Goal: Information Seeking & Learning: Learn about a topic

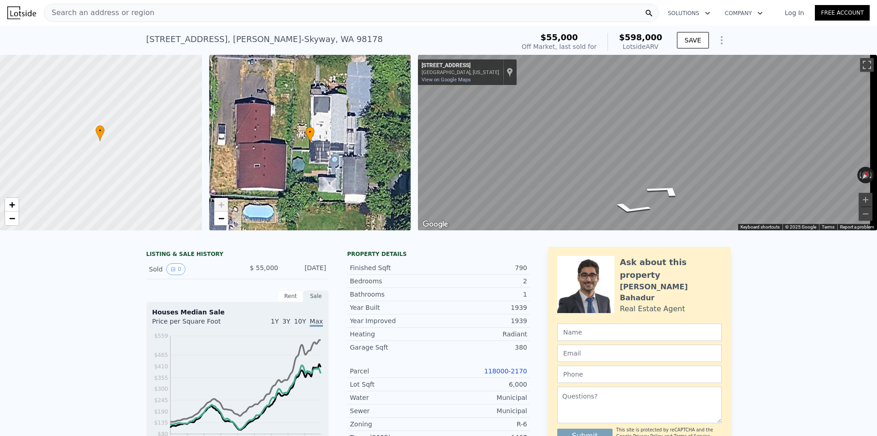
type input "1060"
type input "10323"
checkbox input "true"
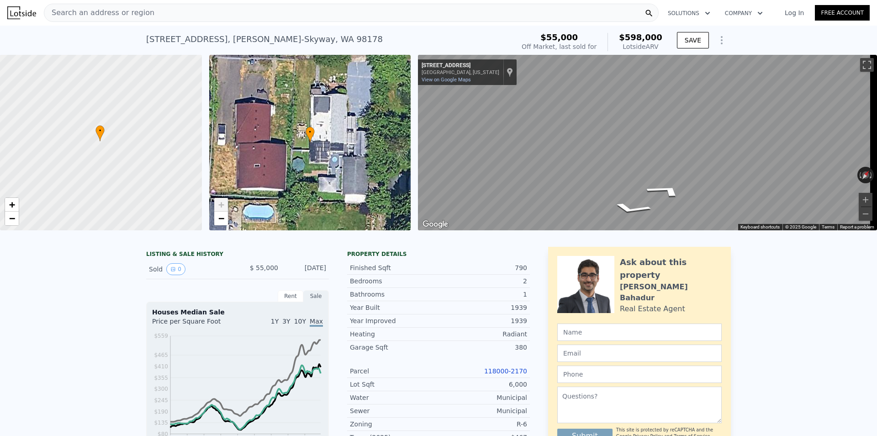
checkbox input "true"
click at [172, 18] on div "Search an address or region" at bounding box center [351, 13] width 615 height 18
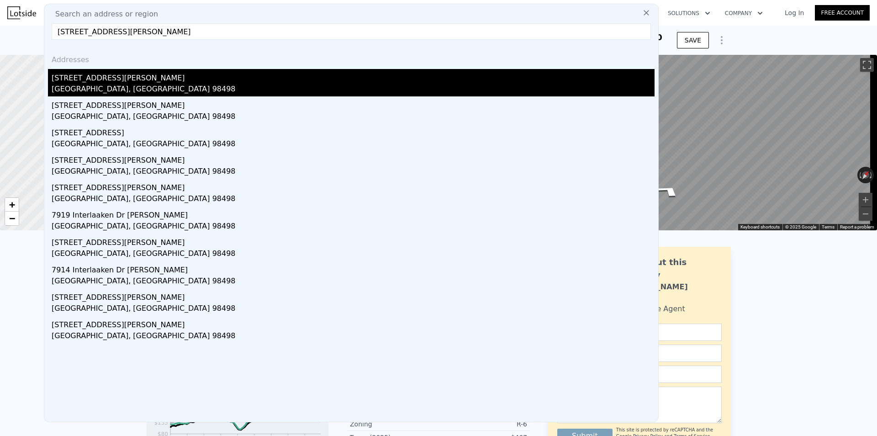
type input "[STREET_ADDRESS][PERSON_NAME]"
click at [143, 74] on div "[STREET_ADDRESS][PERSON_NAME]" at bounding box center [353, 76] width 603 height 15
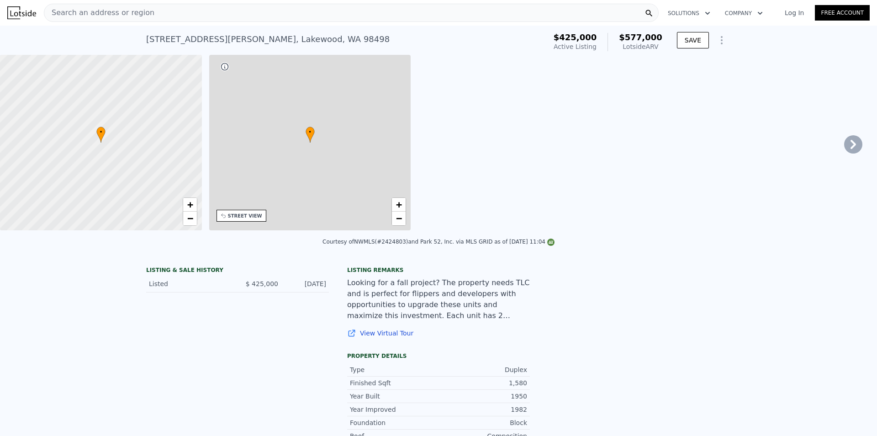
type input "3"
type input "4"
type input "2.5"
type input "1140"
type input "1987"
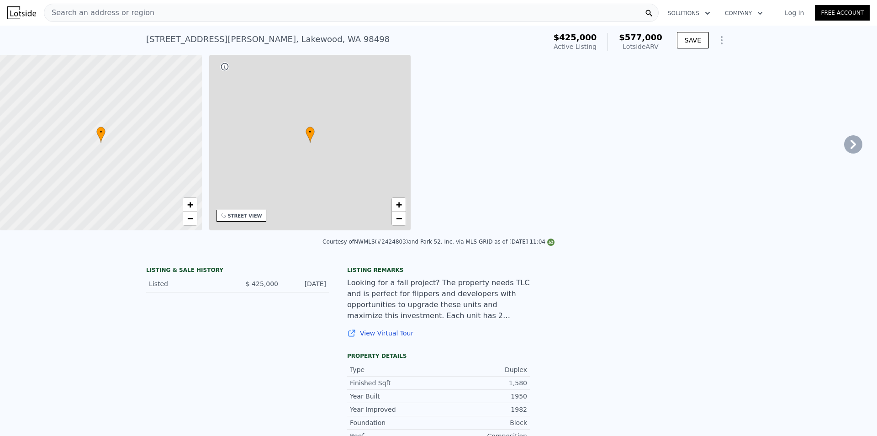
type input "7227"
type input "27325"
type input "$ 577,000"
type input "$ 81,175"
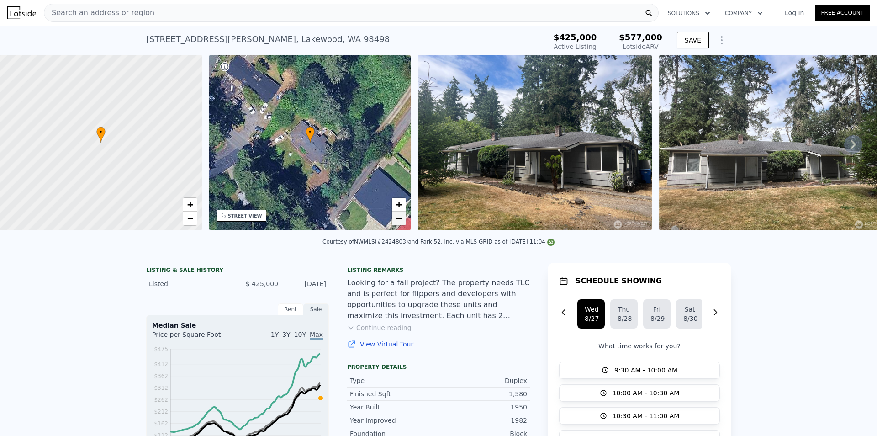
click at [395, 222] on link "−" at bounding box center [399, 218] width 14 height 14
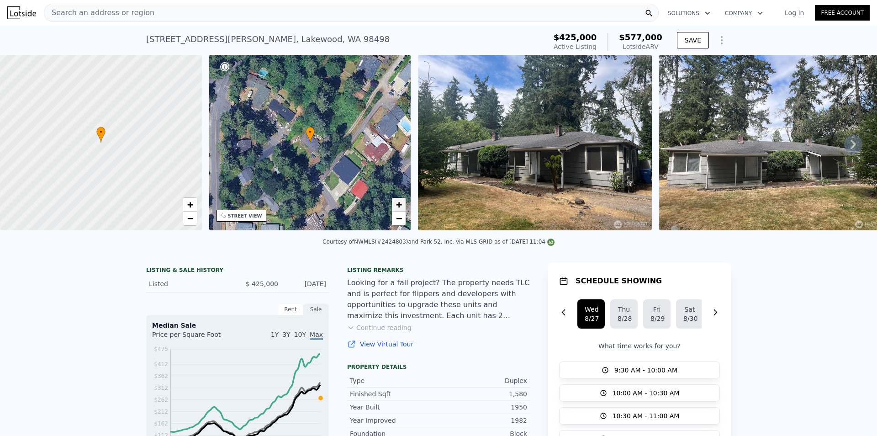
click at [400, 202] on span "+" at bounding box center [399, 204] width 6 height 11
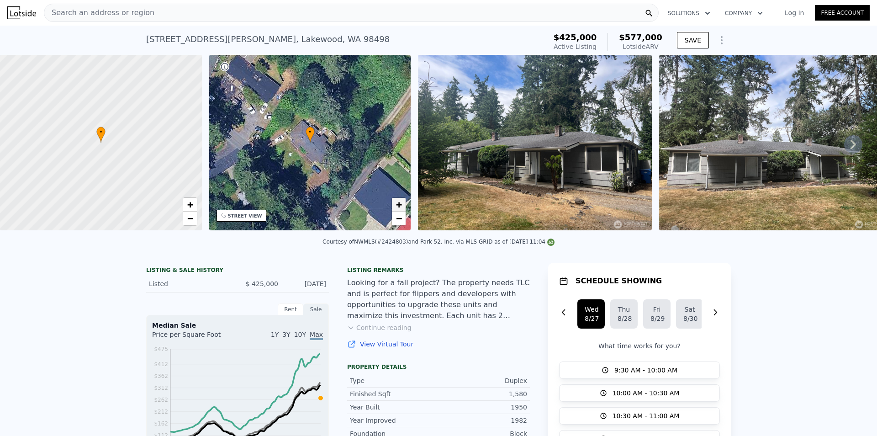
click at [400, 202] on span "+" at bounding box center [399, 204] width 6 height 11
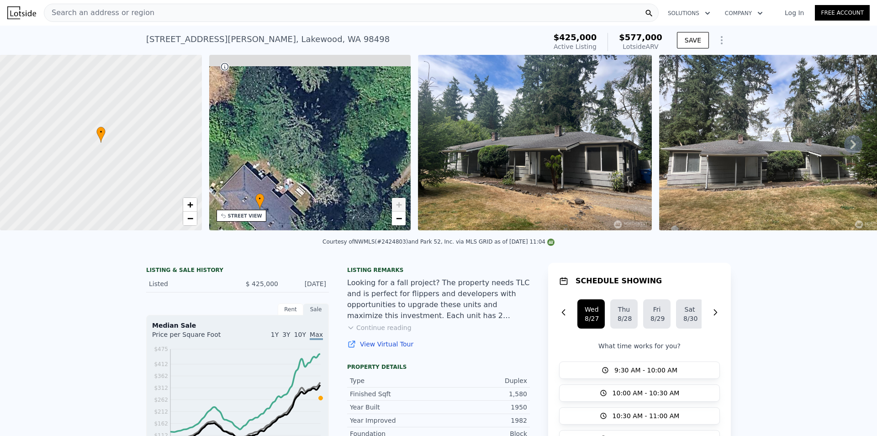
drag, startPoint x: 371, startPoint y: 149, endPoint x: 321, endPoint y: 216, distance: 83.5
click at [321, 216] on div "• + −" at bounding box center [310, 142] width 202 height 175
click at [89, 151] on div at bounding box center [101, 142] width 242 height 210
click at [196, 205] on link "+" at bounding box center [190, 205] width 14 height 14
click at [195, 205] on link "+" at bounding box center [190, 205] width 14 height 14
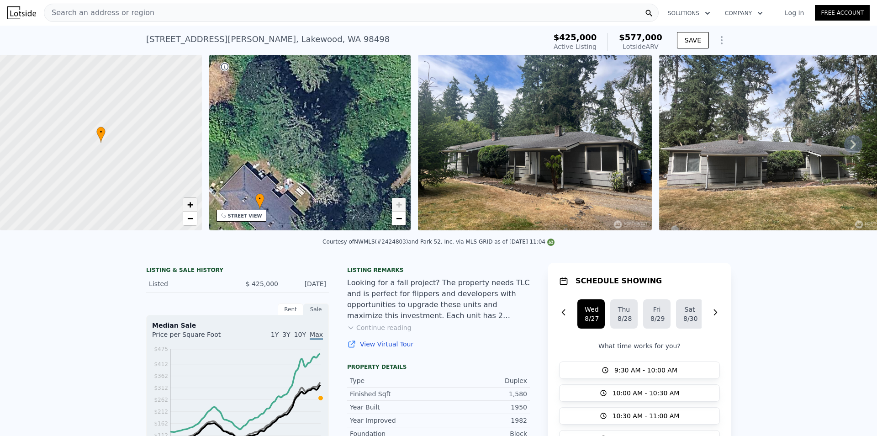
click at [195, 205] on link "+" at bounding box center [190, 205] width 14 height 14
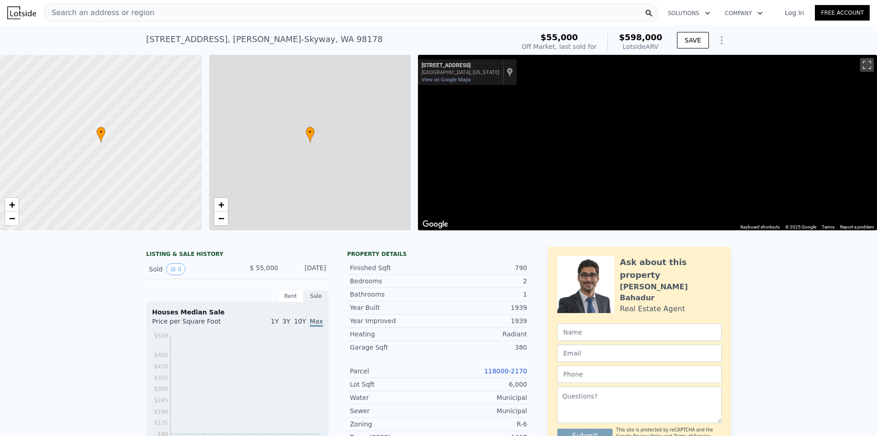
type input "$ 598,000"
type input "2"
type input "3"
type input "1.75"
type input "600"
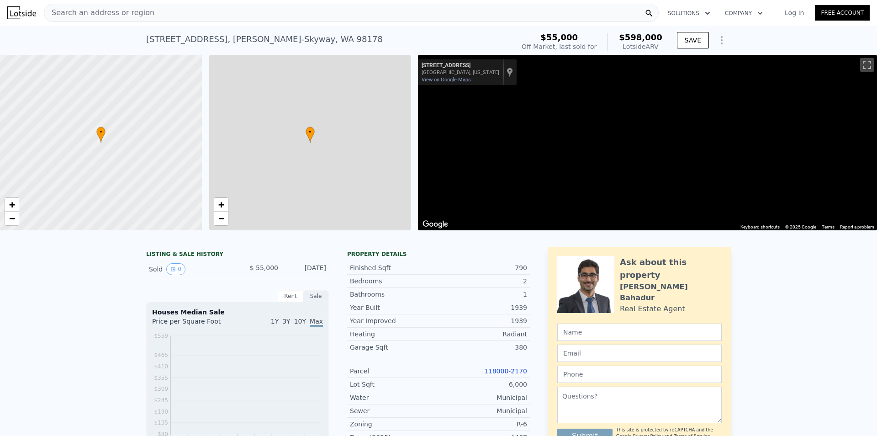
type input "1060"
type input "4600"
type input "10323"
type input "$ 494,391"
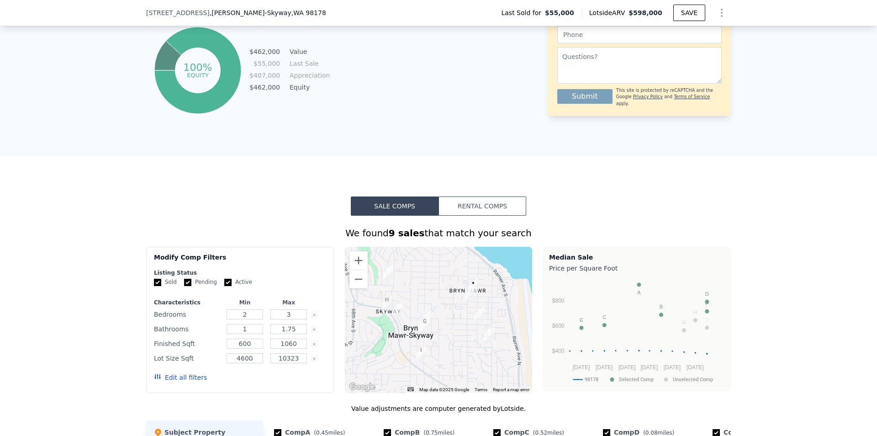
scroll to position [574, 0]
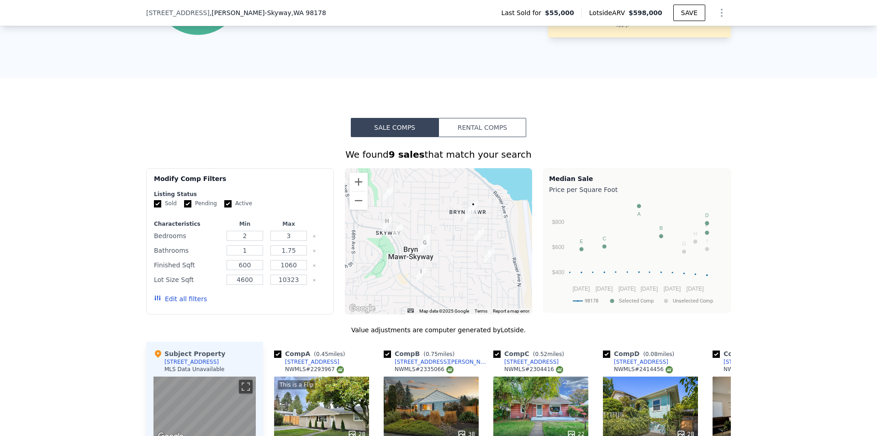
click at [495, 134] on button "Rental Comps" at bounding box center [482, 127] width 88 height 19
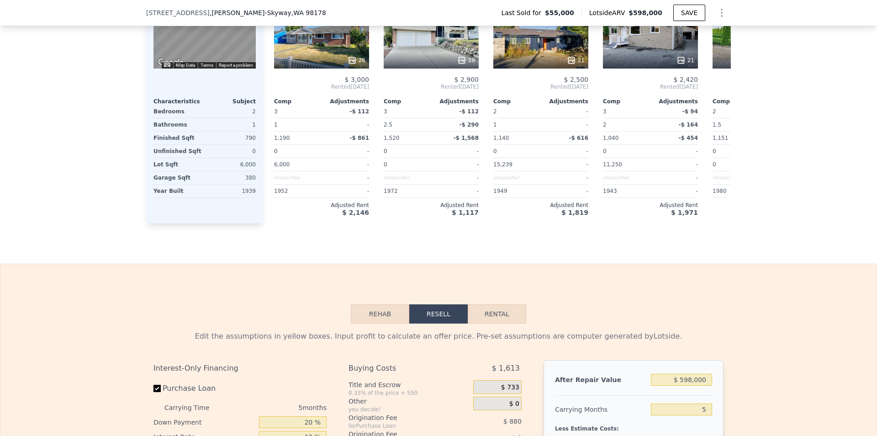
scroll to position [997, 0]
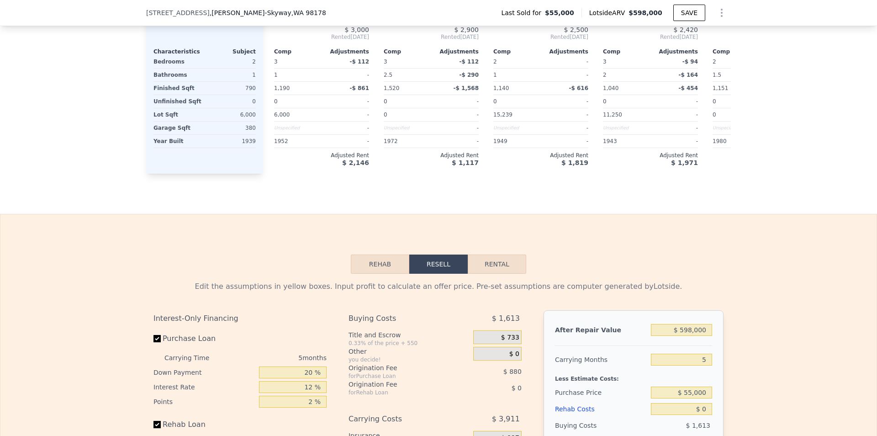
click at [506, 273] on button "Rental" at bounding box center [497, 263] width 58 height 19
select select "30"
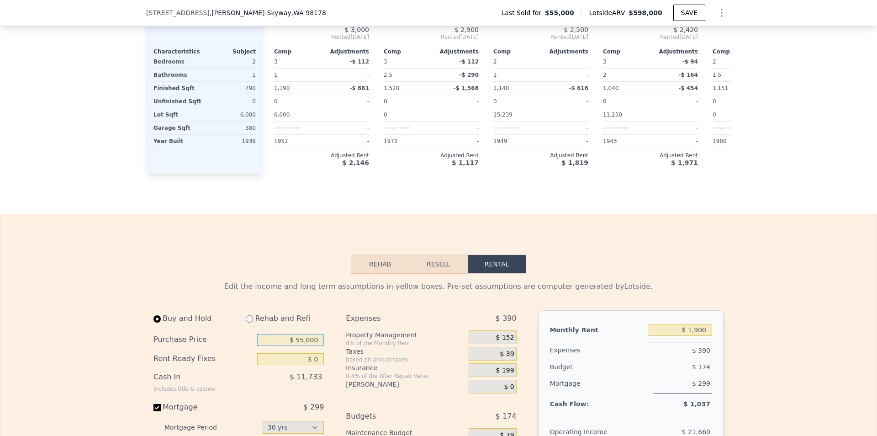
click at [300, 346] on input "$ 55,000" at bounding box center [290, 340] width 67 height 12
type input "$ 400,000"
click at [279, 365] on input "$ 0" at bounding box center [290, 359] width 67 height 12
type input "$ 60,000"
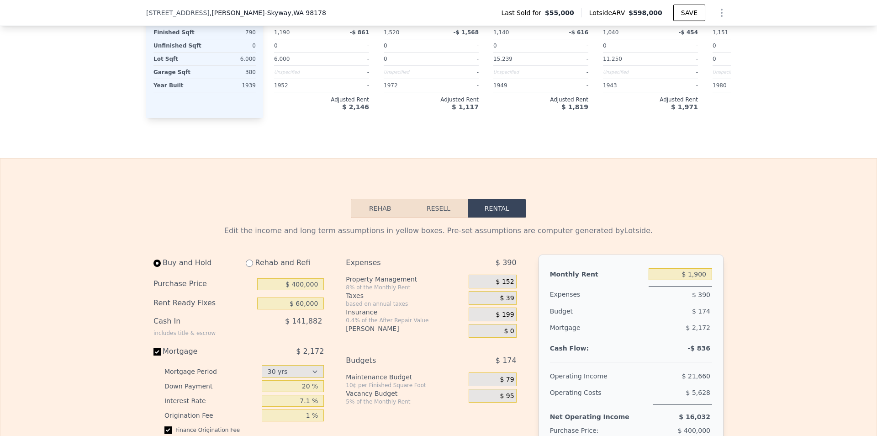
scroll to position [1078, 0]
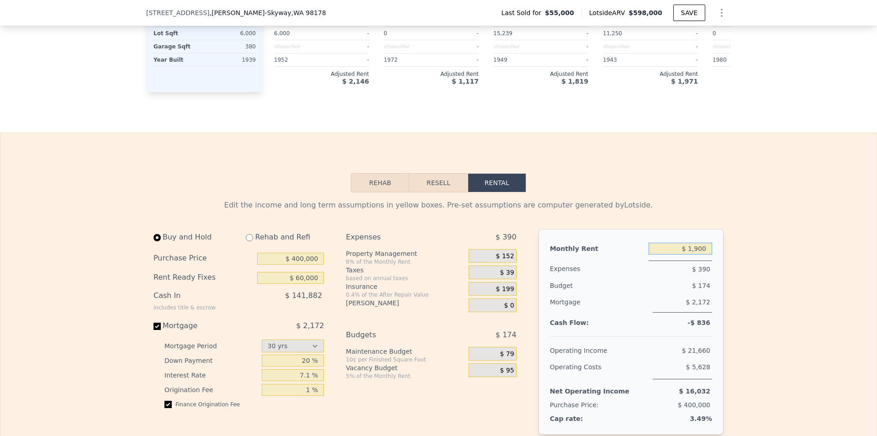
drag, startPoint x: 675, startPoint y: 262, endPoint x: 746, endPoint y: 262, distance: 70.3
type input "$ 2,400"
click at [257, 245] on div "Rehab and Refi" at bounding box center [280, 237] width 85 height 16
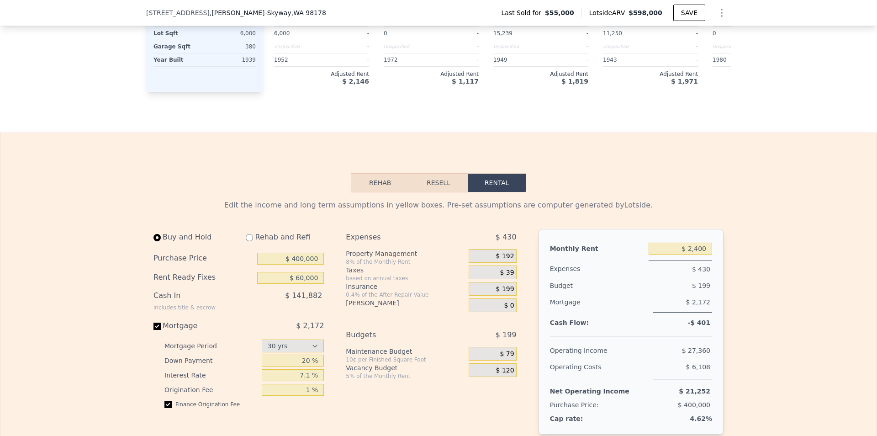
click at [246, 241] on input "radio" at bounding box center [249, 237] width 7 height 7
radio input "true"
select select "30"
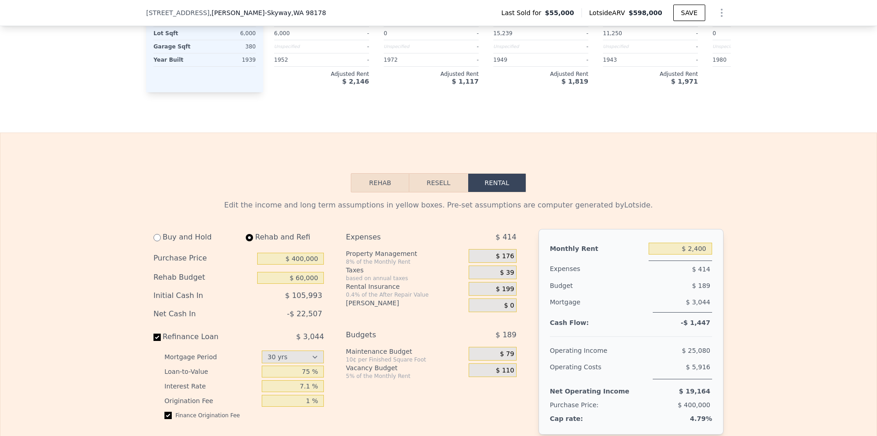
type input "$ 0"
type input "$ 2,200"
drag, startPoint x: 280, startPoint y: 287, endPoint x: 347, endPoint y: 287, distance: 66.2
click at [347, 287] on div "Buy and Hold Rehab and Refi Purchase Price $ 400,000 Rehab Budget $ 0 Initial C…" at bounding box center [338, 352] width 370 height 246
type input "$ 60,000"
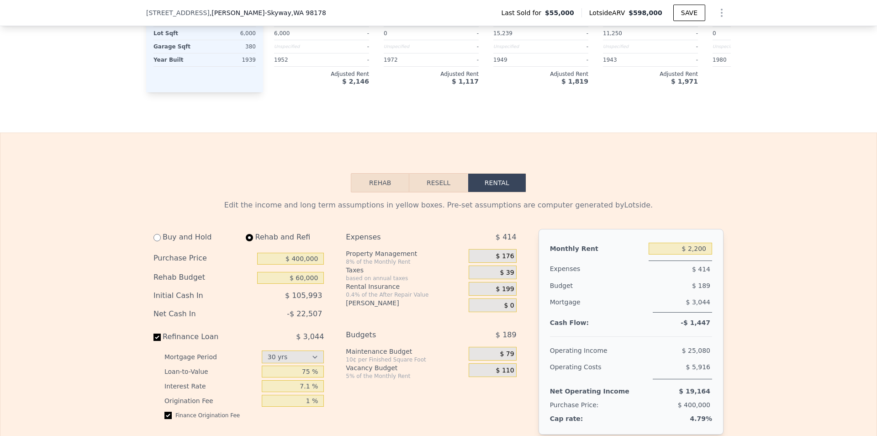
drag, startPoint x: 669, startPoint y: 263, endPoint x: 741, endPoint y: 261, distance: 72.2
type input "$ 2,400"
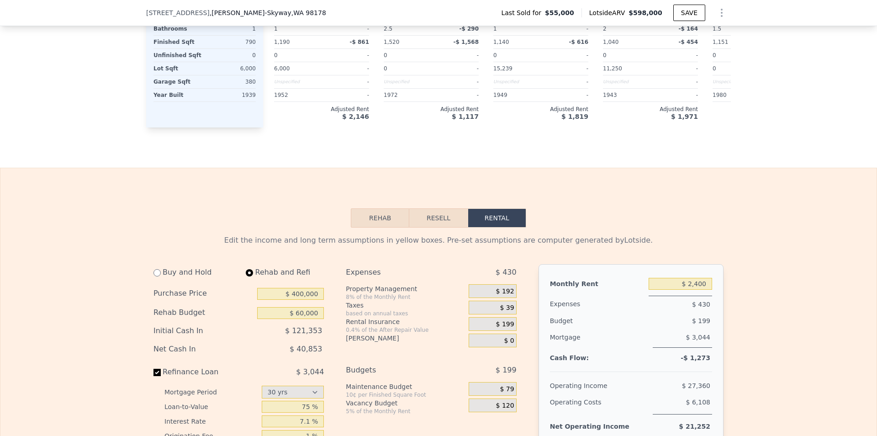
scroll to position [1117, 0]
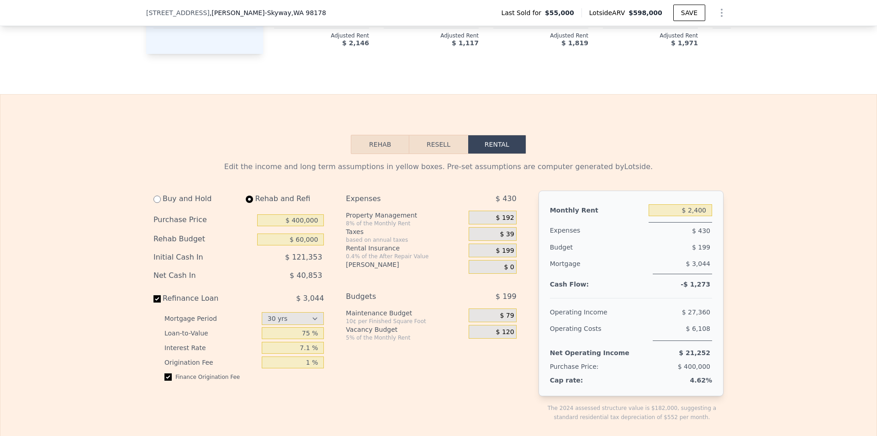
click at [153, 203] on input "radio" at bounding box center [156, 198] width 7 height 7
radio input "true"
select select "30"
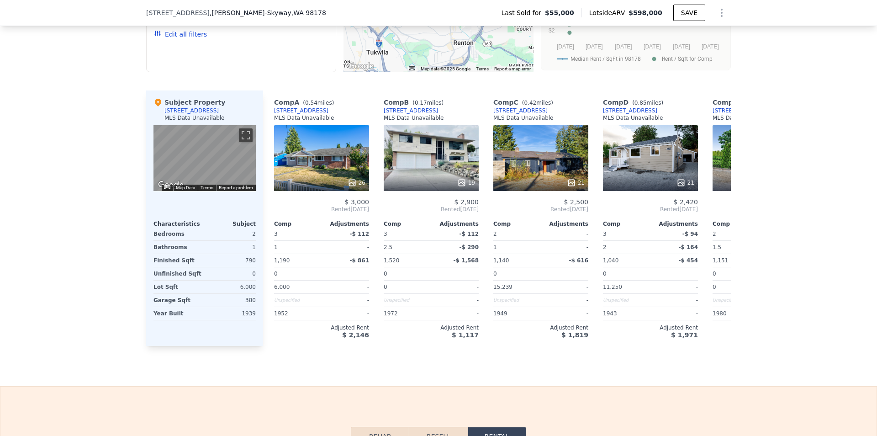
scroll to position [723, 0]
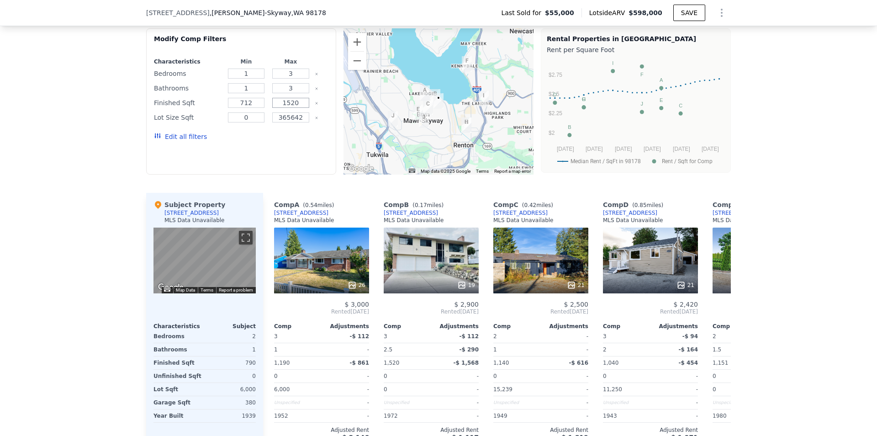
drag, startPoint x: 282, startPoint y: 109, endPoint x: 296, endPoint y: 110, distance: 13.7
click at [296, 108] on input "1520" at bounding box center [290, 103] width 37 height 10
type input "1000"
click at [295, 141] on button "Update Search" at bounding box center [293, 136] width 69 height 13
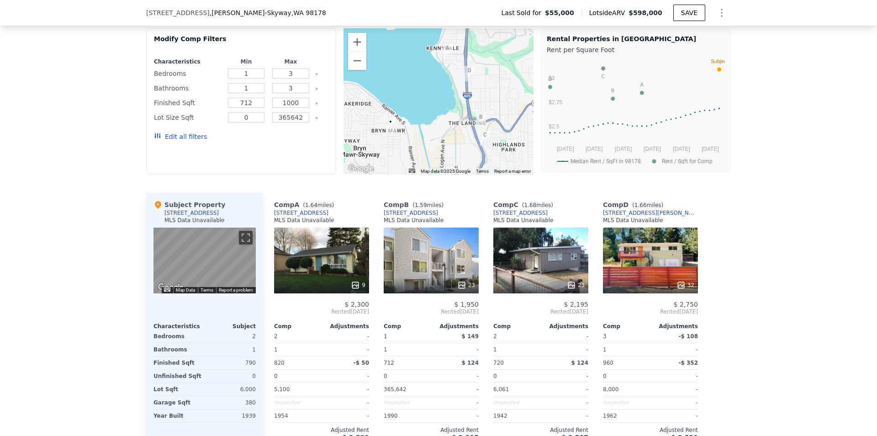
scroll to position [725, 0]
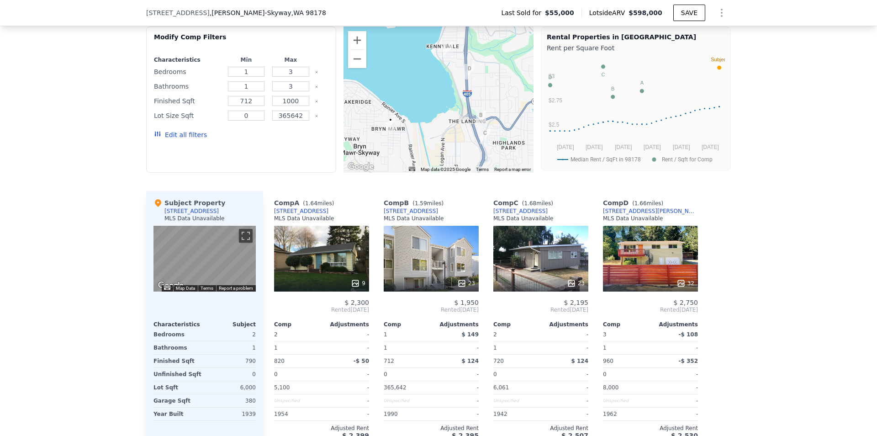
click at [176, 139] on button "Edit all filters" at bounding box center [180, 134] width 53 height 9
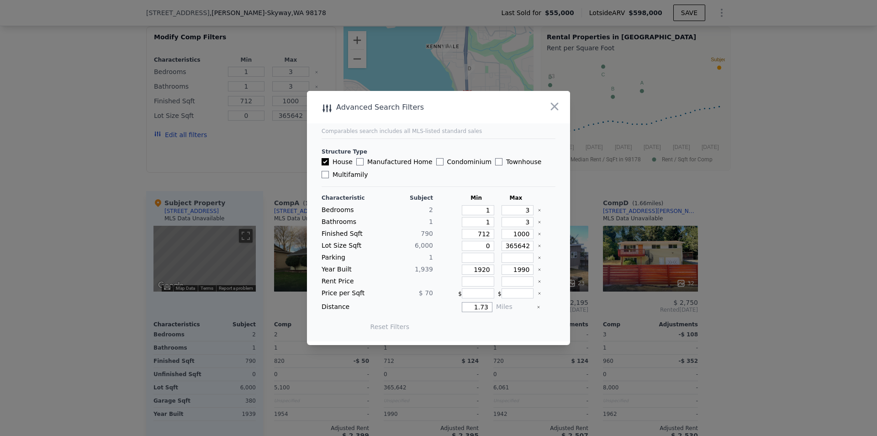
drag, startPoint x: 469, startPoint y: 309, endPoint x: 556, endPoint y: 318, distance: 87.2
click at [556, 318] on main "Comparables search includes all MLS-listed standard sales Structure Type House …" at bounding box center [438, 216] width 263 height 250
type input "1"
click at [506, 327] on button "Update Search" at bounding box center [489, 326] width 69 height 13
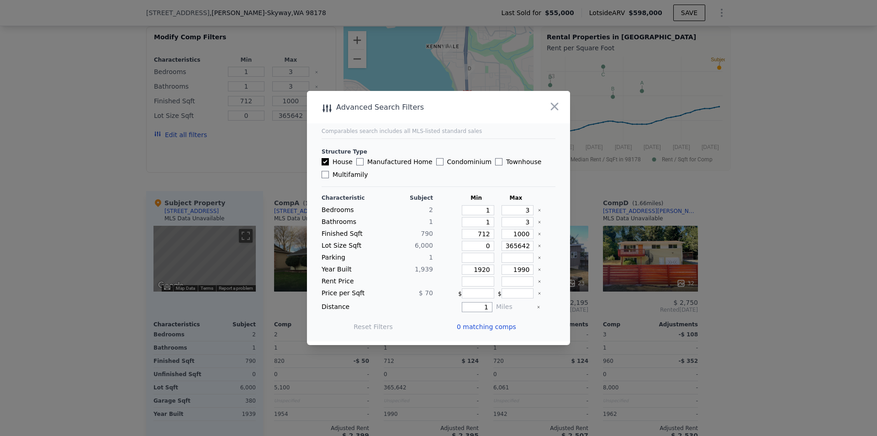
drag, startPoint x: 476, startPoint y: 307, endPoint x: 528, endPoint y: 315, distance: 52.6
click at [528, 315] on div "Characteristic Subject Min Max Bedrooms 2 1 3 Bathrooms 1 1 3 Finished Sqft [PH…" at bounding box center [438, 266] width 234 height 145
type input "2"
drag, startPoint x: 519, startPoint y: 209, endPoint x: 550, endPoint y: 212, distance: 31.3
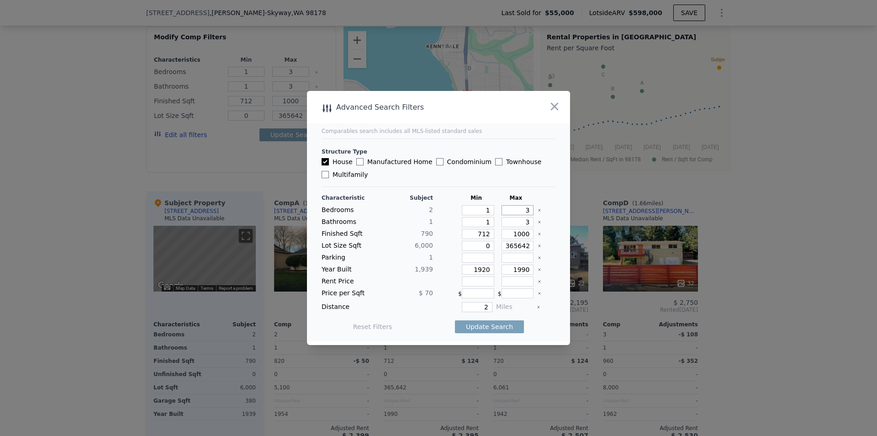
click at [550, 212] on main "Comparables search includes all MLS-listed standard sales Structure Type House …" at bounding box center [438, 216] width 263 height 250
type input "2"
drag, startPoint x: 515, startPoint y: 219, endPoint x: 541, endPoint y: 219, distance: 25.6
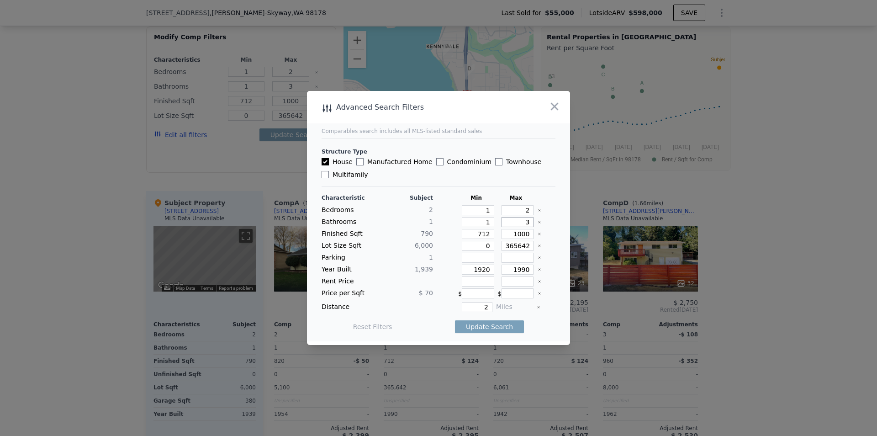
click at [541, 219] on div "Bathrooms 1 1 3" at bounding box center [438, 222] width 234 height 10
type input "1"
click at [488, 329] on button "Update Search" at bounding box center [489, 326] width 69 height 13
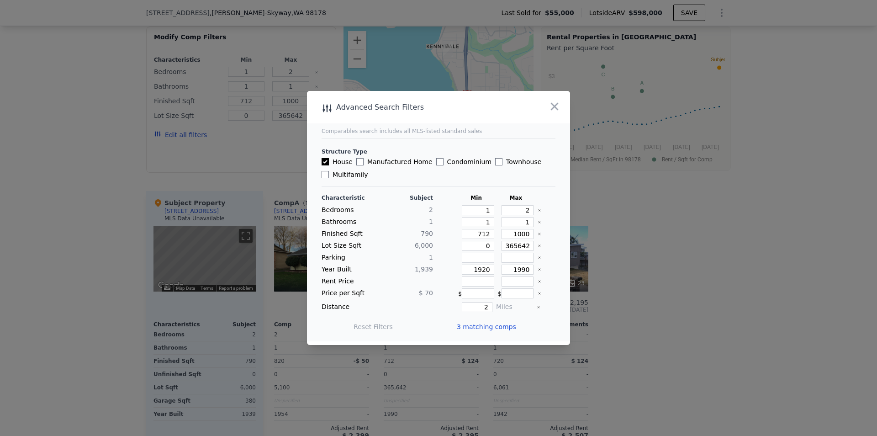
click at [488, 329] on span "3 matching comps" at bounding box center [486, 326] width 59 height 9
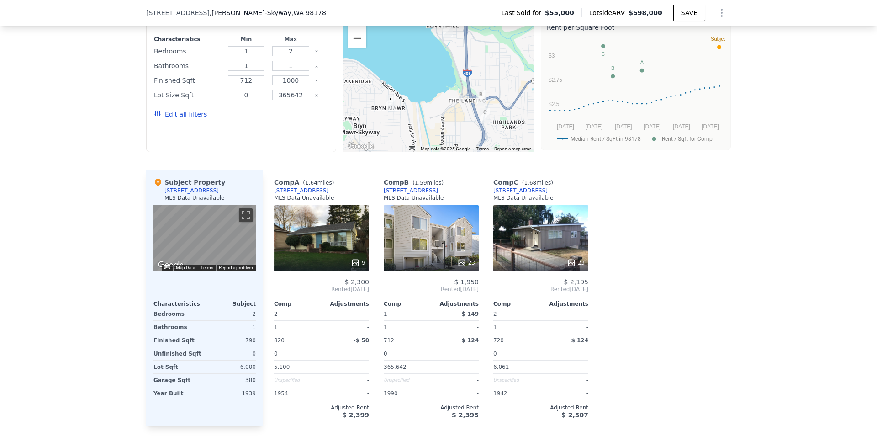
scroll to position [621, 0]
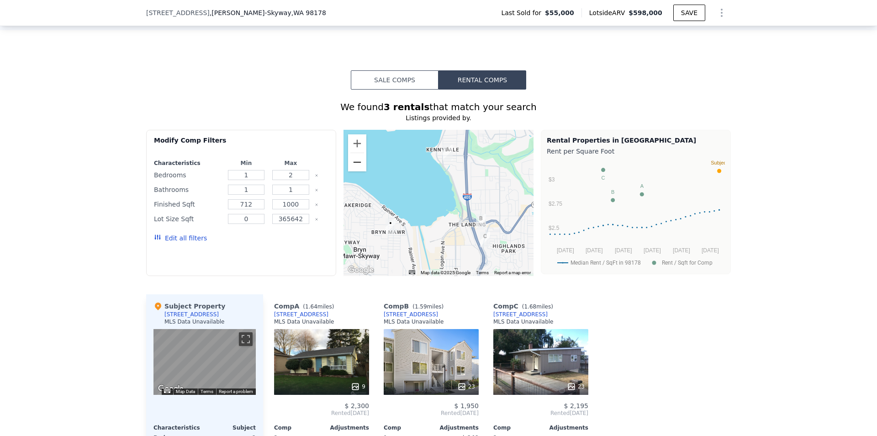
click at [352, 171] on button "Zoom out" at bounding box center [357, 162] width 18 height 18
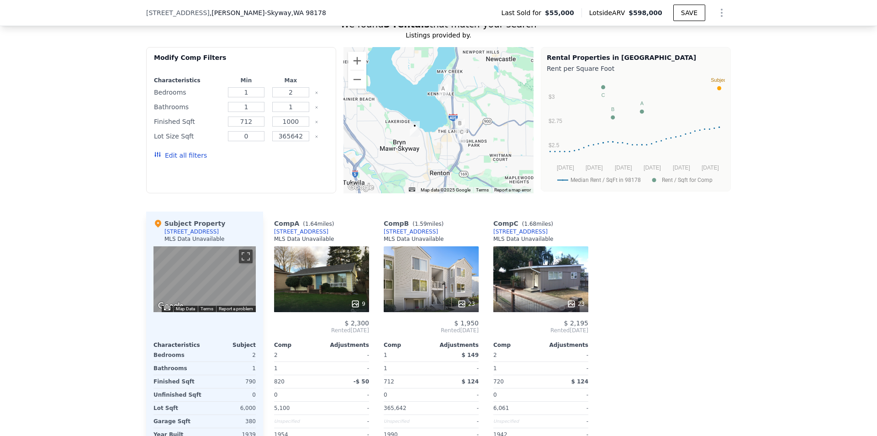
scroll to position [670, 0]
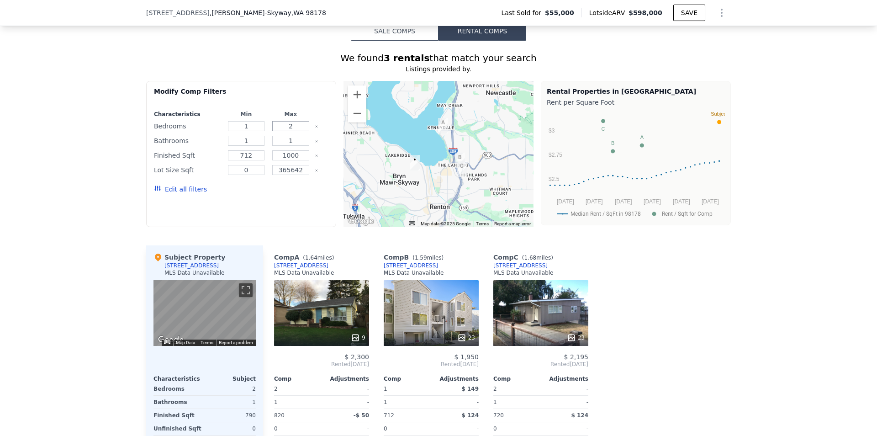
drag, startPoint x: 295, startPoint y: 133, endPoint x: 272, endPoint y: 132, distance: 23.8
click at [272, 131] on input "2" at bounding box center [290, 126] width 37 height 10
type input "3"
click at [296, 195] on button "Update Search" at bounding box center [293, 189] width 69 height 13
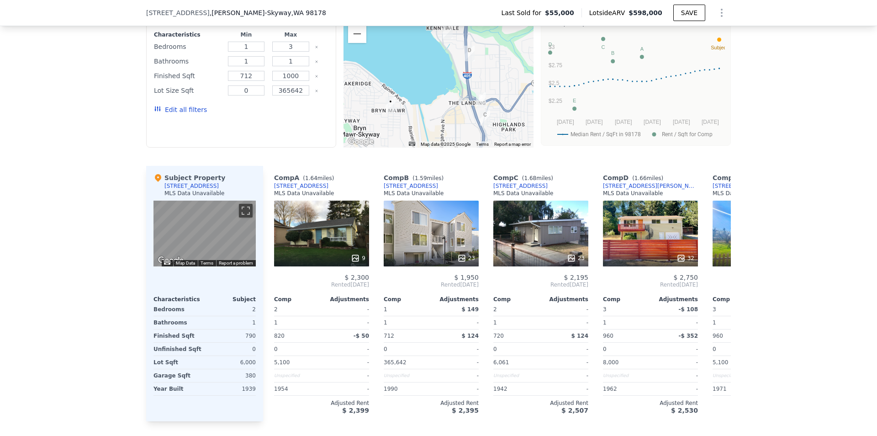
scroll to position [716, 0]
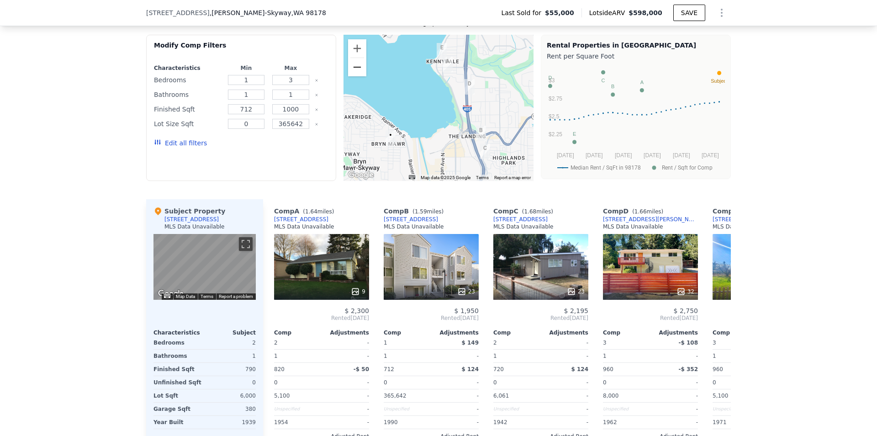
click at [355, 74] on button "Zoom out" at bounding box center [357, 67] width 18 height 18
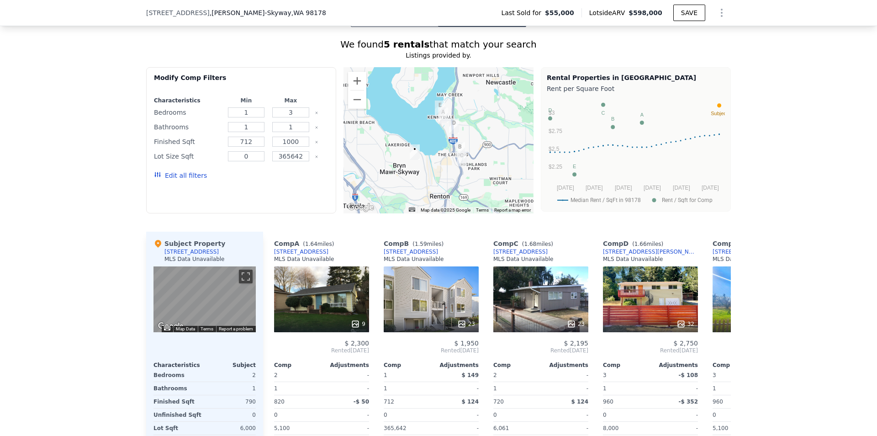
scroll to position [484, 0]
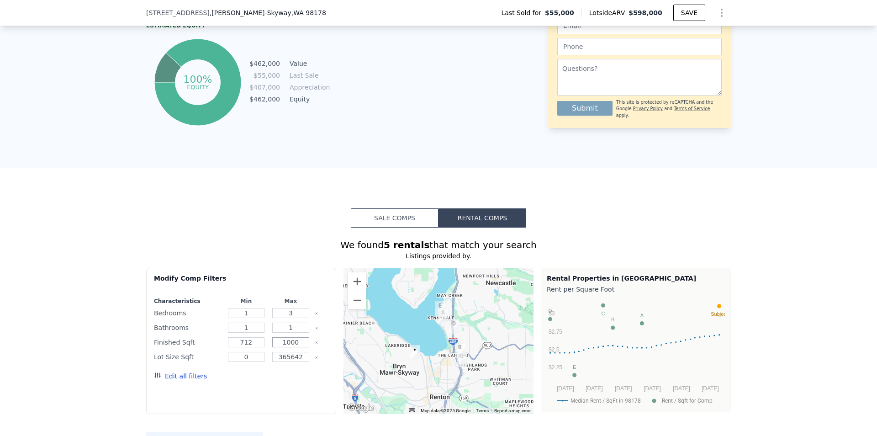
click at [287, 347] on input "1000" at bounding box center [290, 342] width 37 height 10
type input "1100"
click at [308, 382] on button "Update Search" at bounding box center [293, 375] width 69 height 13
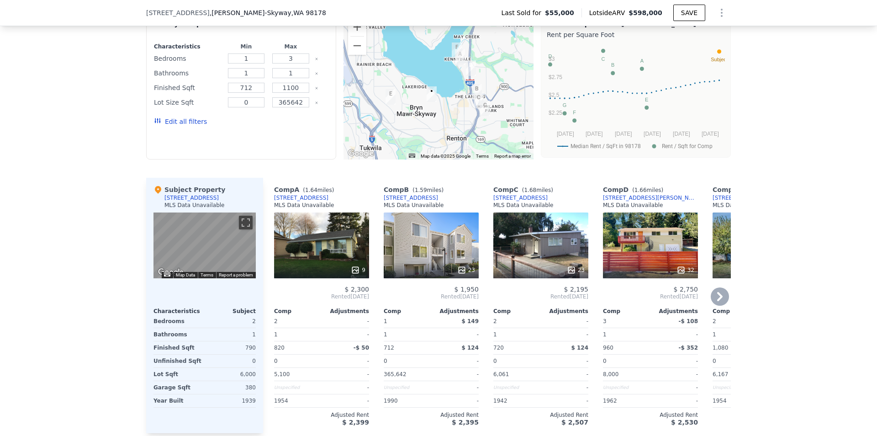
scroll to position [830, 0]
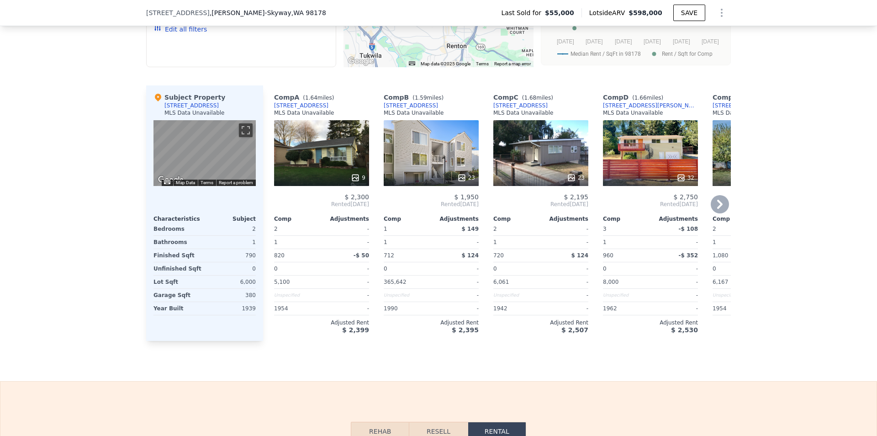
click at [717, 207] on icon at bounding box center [719, 204] width 18 height 18
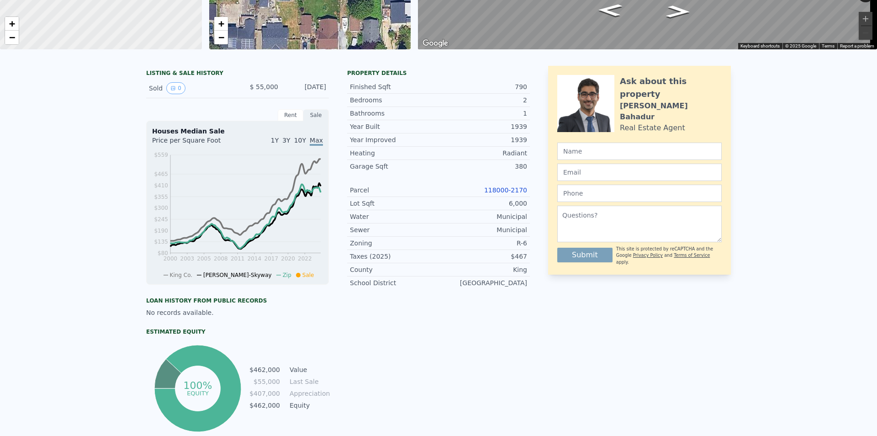
scroll to position [0, 0]
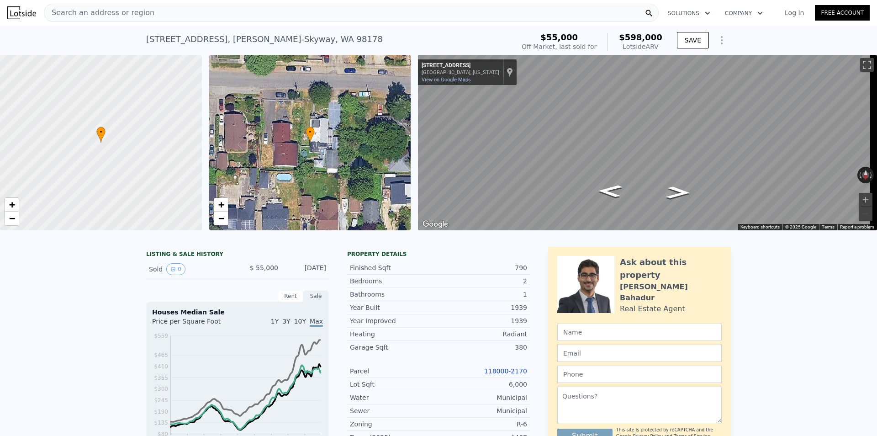
click at [362, 113] on div "• + −" at bounding box center [310, 142] width 202 height 175
click at [222, 207] on span "+" at bounding box center [221, 204] width 6 height 11
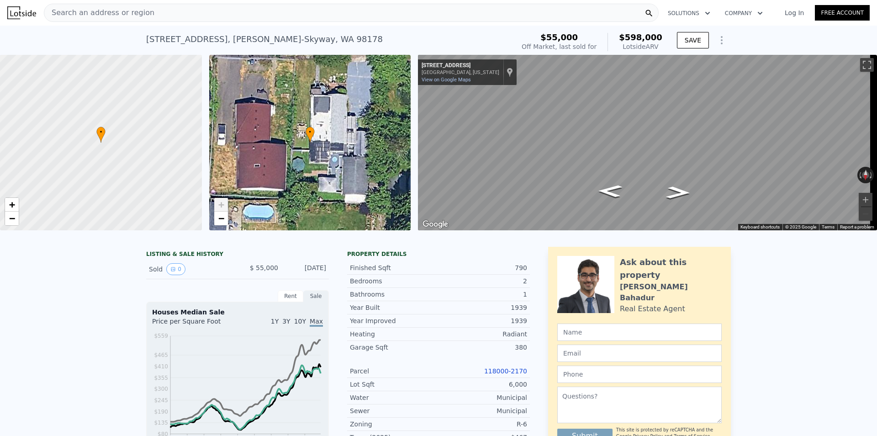
click at [222, 207] on span "+" at bounding box center [221, 204] width 6 height 11
click at [620, 195] on icon "Go East, S 116th St" at bounding box center [609, 191] width 45 height 18
click at [218, 220] on span "−" at bounding box center [221, 217] width 6 height 11
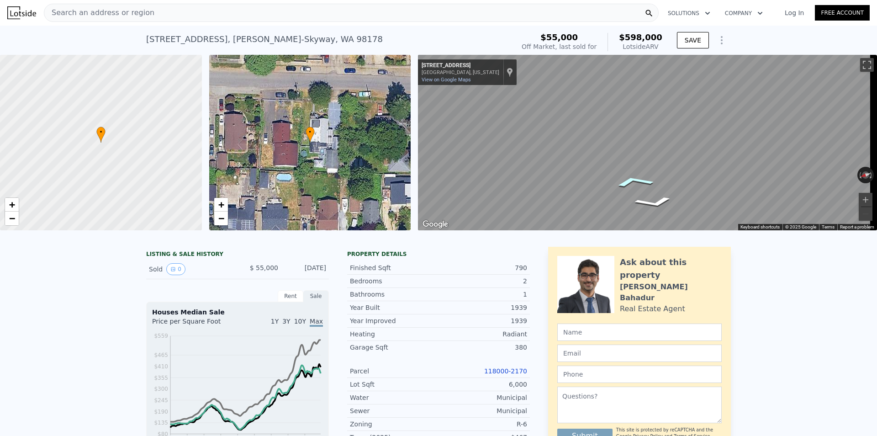
click at [630, 179] on icon "Go East, S 116th St" at bounding box center [633, 182] width 64 height 18
click at [631, 179] on icon "Go East, S 116th St" at bounding box center [634, 181] width 64 height 17
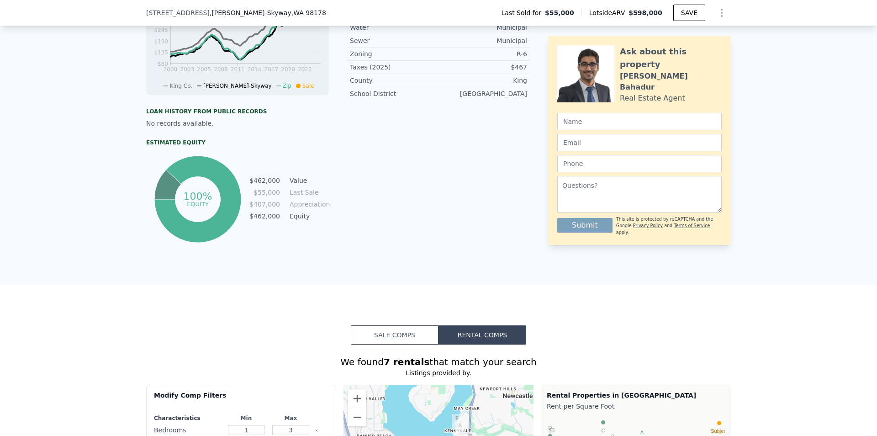
scroll to position [427, 0]
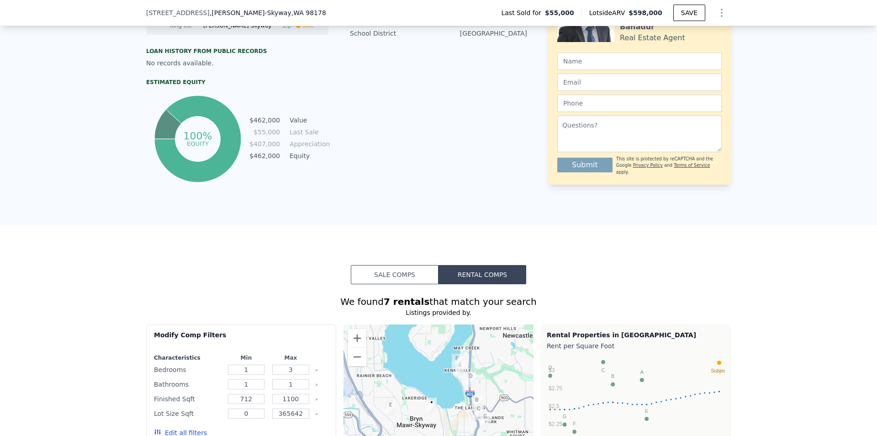
drag, startPoint x: 381, startPoint y: 281, endPoint x: 218, endPoint y: 274, distance: 163.2
click at [381, 281] on button "Sale Comps" at bounding box center [395, 274] width 88 height 19
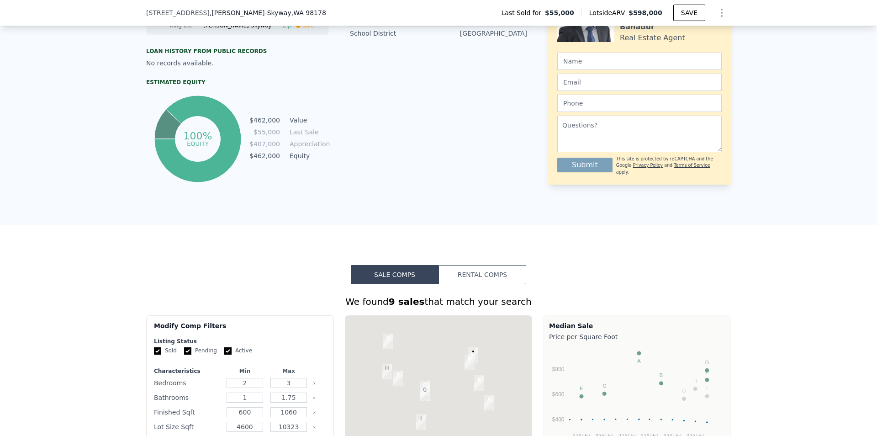
scroll to position [622, 0]
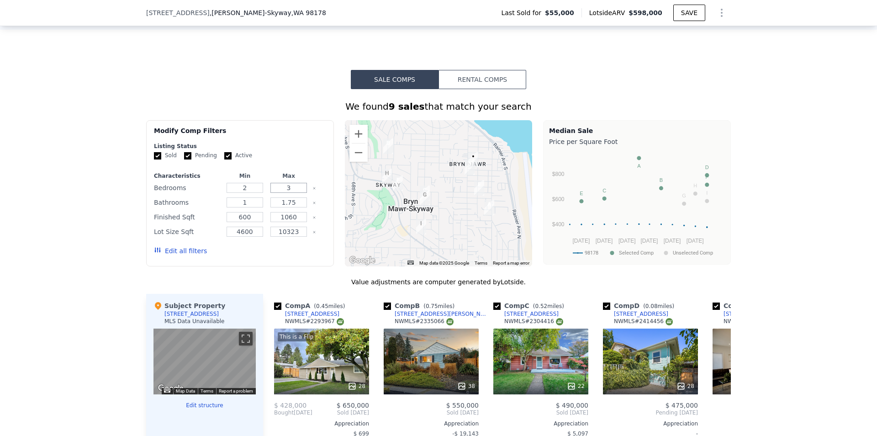
click at [294, 193] on input "3" at bounding box center [288, 188] width 36 height 10
drag, startPoint x: 297, startPoint y: 208, endPoint x: 244, endPoint y: 212, distance: 52.7
click at [244, 209] on div "Bathrooms 1 1.75" at bounding box center [240, 202] width 172 height 13
type input "1"
click at [285, 237] on input "10323" at bounding box center [288, 231] width 36 height 10
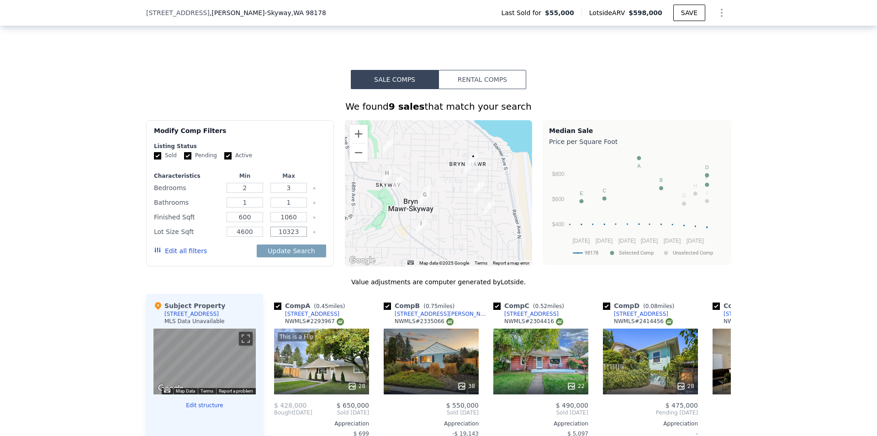
click at [281, 237] on input "10323" at bounding box center [288, 231] width 36 height 10
type input "13237"
click at [185, 255] on button "Edit all filters" at bounding box center [180, 250] width 53 height 9
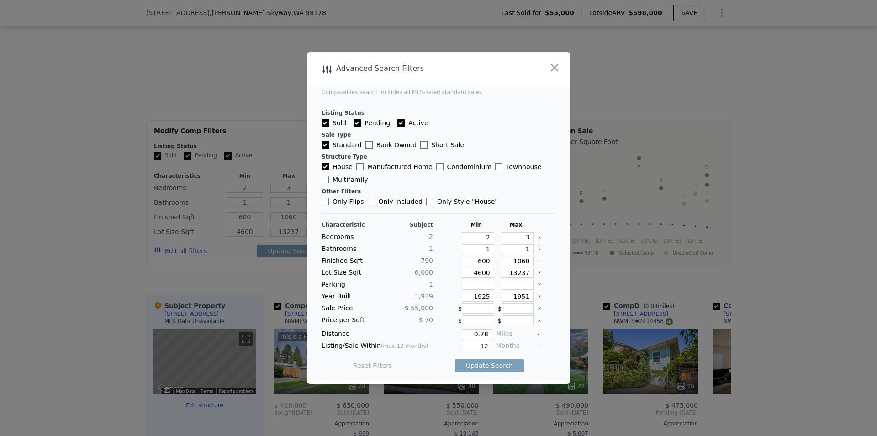
drag, startPoint x: 473, startPoint y: 348, endPoint x: 515, endPoint y: 346, distance: 41.6
click at [515, 346] on div "Listing/Sale Within (max 12 months) 12 Months" at bounding box center [438, 346] width 234 height 10
type input "6"
click at [509, 366] on button "Update Search" at bounding box center [489, 365] width 69 height 13
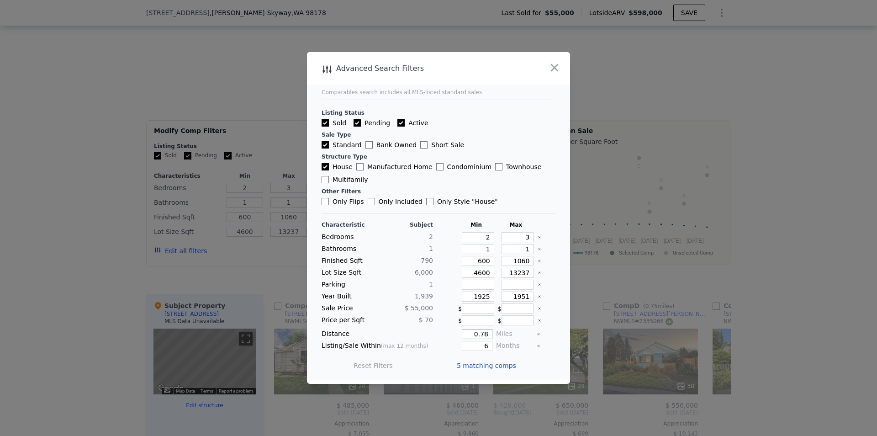
drag, startPoint x: 469, startPoint y: 335, endPoint x: 517, endPoint y: 336, distance: 48.4
click at [517, 336] on div "Distance 0.78 Miles" at bounding box center [438, 334] width 234 height 10
type input "1"
click at [508, 362] on button "Update Search" at bounding box center [489, 365] width 69 height 13
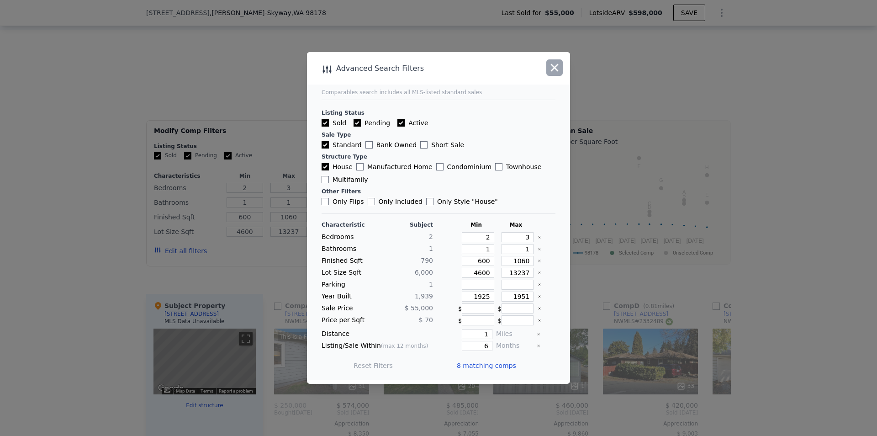
click at [557, 69] on icon "button" at bounding box center [555, 68] width 8 height 8
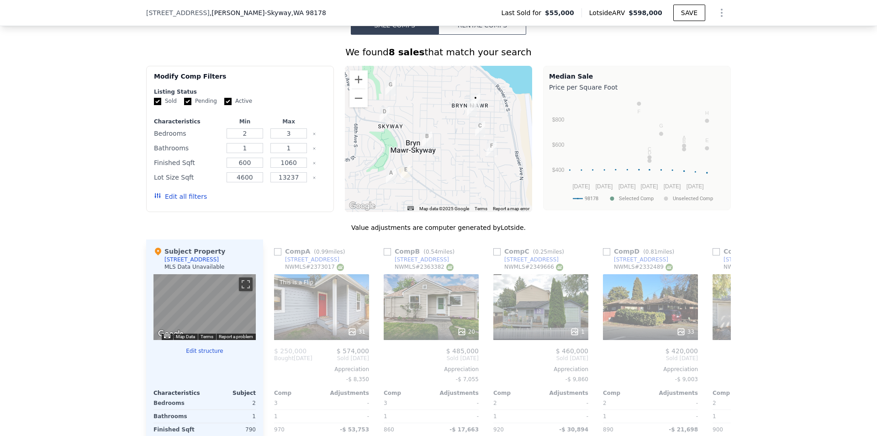
scroll to position [708, 0]
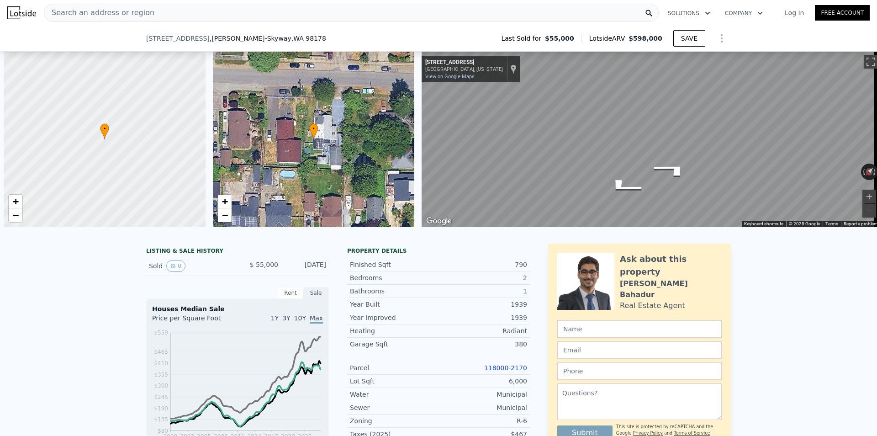
select select "30"
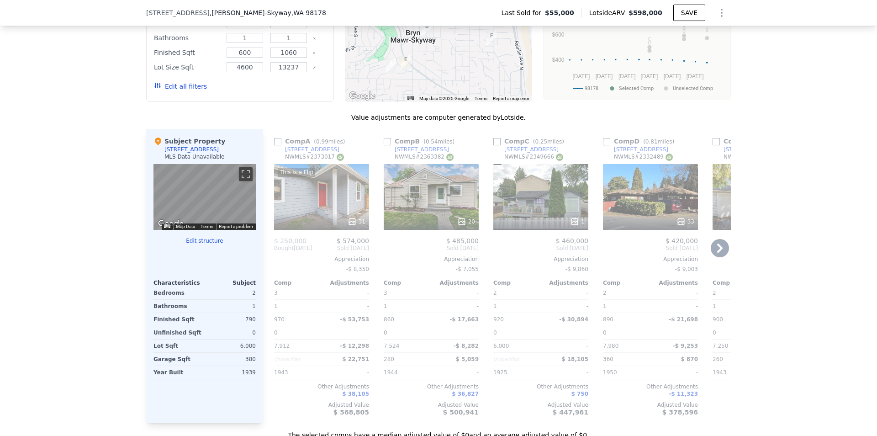
scroll to position [726, 0]
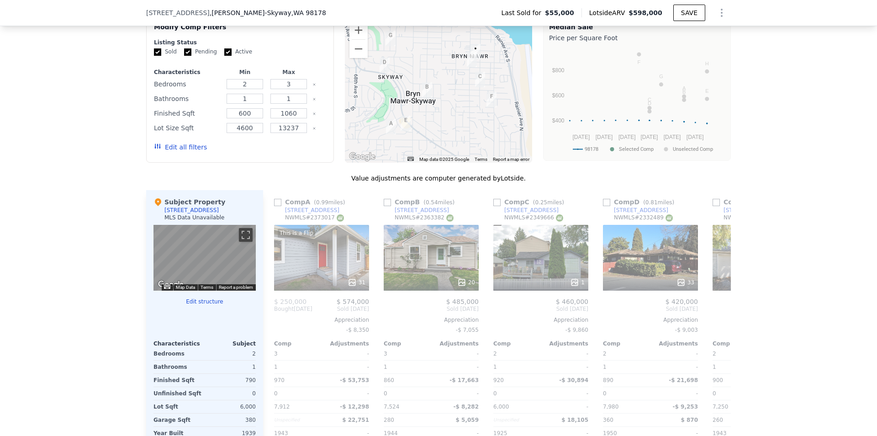
click at [190, 152] on button "Edit all filters" at bounding box center [180, 146] width 53 height 9
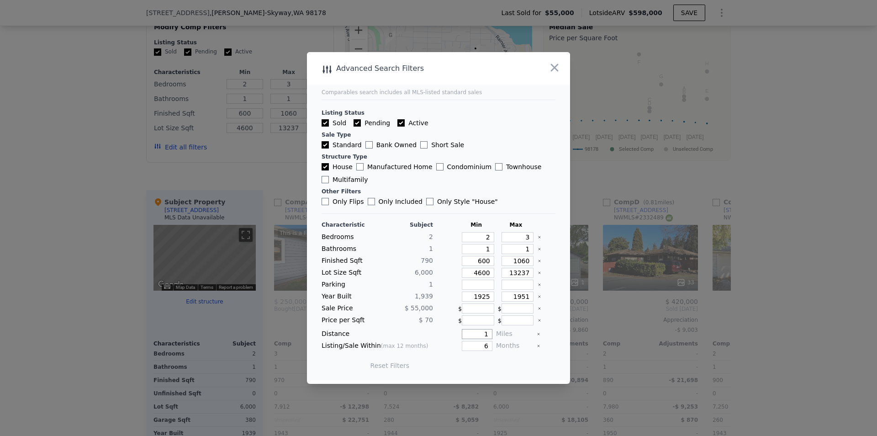
drag, startPoint x: 478, startPoint y: 335, endPoint x: 510, endPoint y: 336, distance: 32.0
click at [510, 336] on div "Distance 1 Miles" at bounding box center [438, 334] width 234 height 10
type input "0.75"
drag, startPoint x: 473, startPoint y: 343, endPoint x: 502, endPoint y: 347, distance: 29.9
click at [502, 347] on div "Listing/Sale Within (max 12 months) 6 Months" at bounding box center [438, 346] width 234 height 10
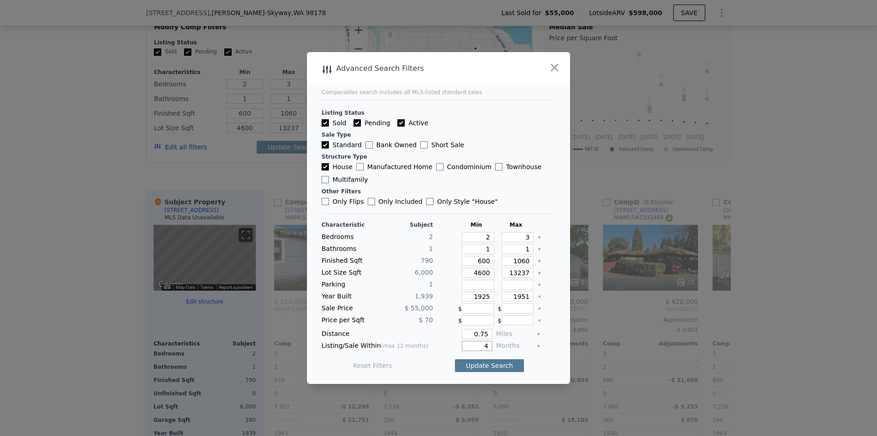
type input "4"
click at [493, 363] on button "Update Search" at bounding box center [489, 365] width 69 height 13
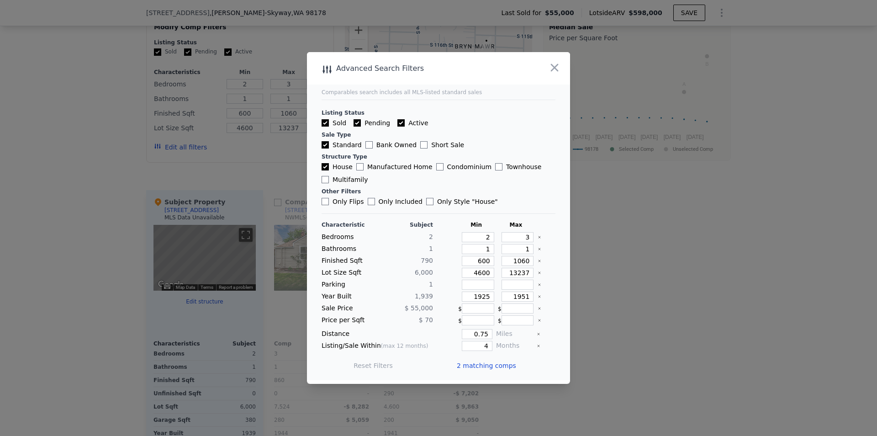
click at [493, 363] on span "2 matching comps" at bounding box center [486, 365] width 59 height 9
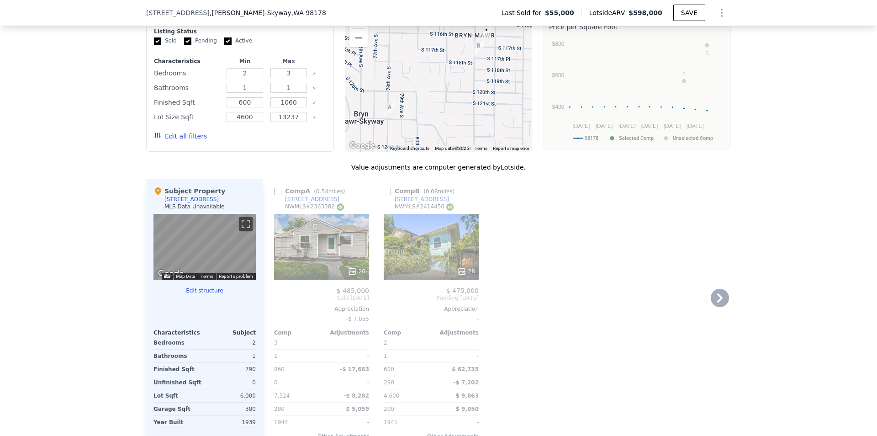
scroll to position [750, 0]
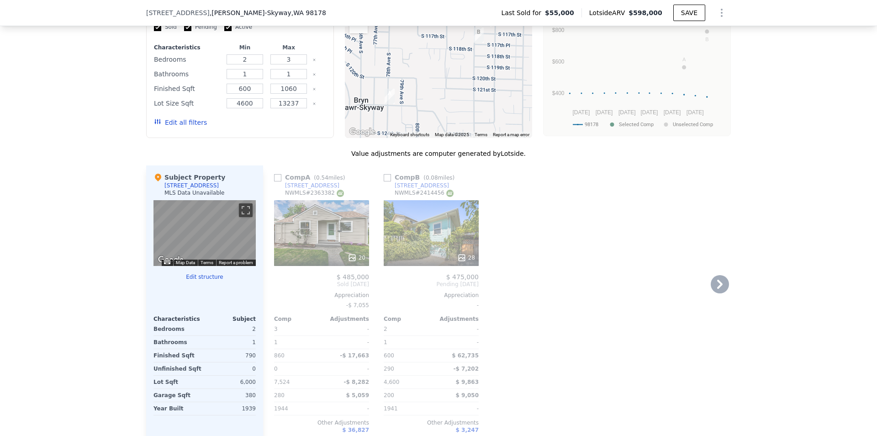
click at [315, 248] on div "20" at bounding box center [321, 233] width 95 height 66
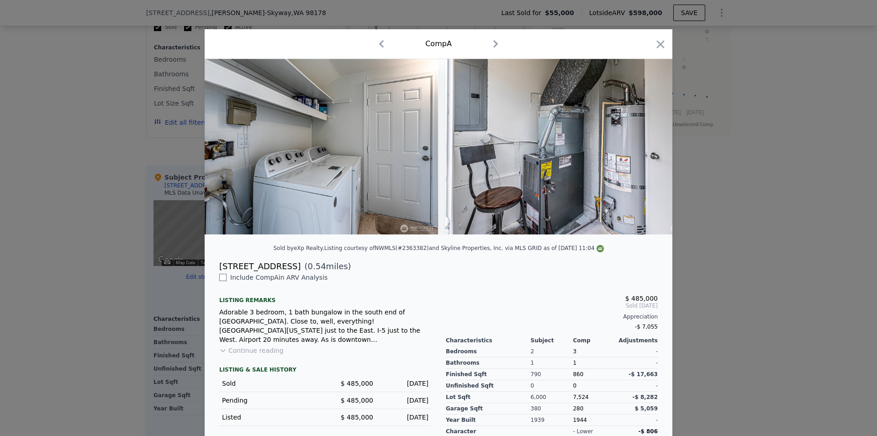
scroll to position [0, 4786]
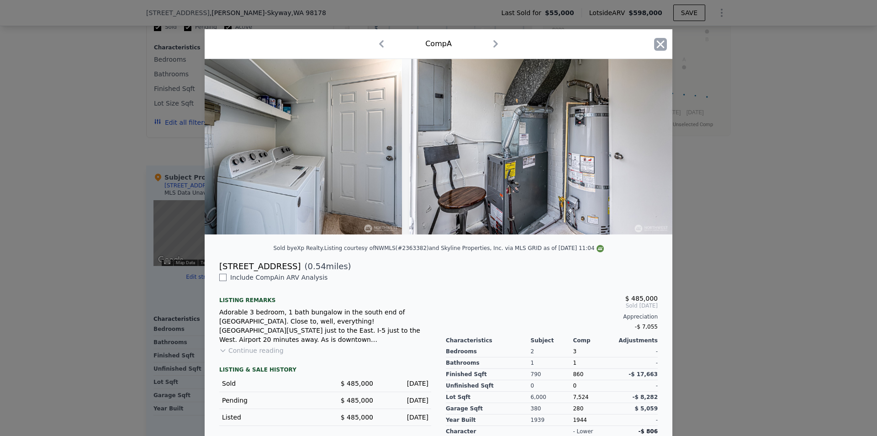
click at [657, 47] on icon "button" at bounding box center [661, 44] width 8 height 8
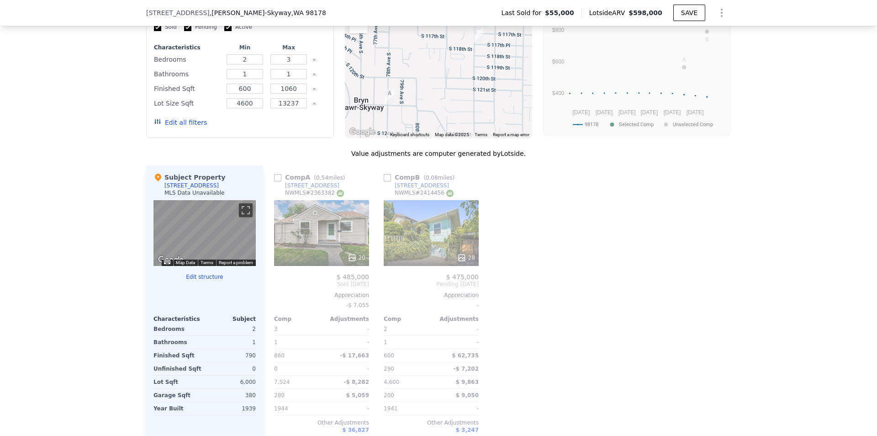
click at [433, 257] on div at bounding box center [431, 257] width 95 height 16
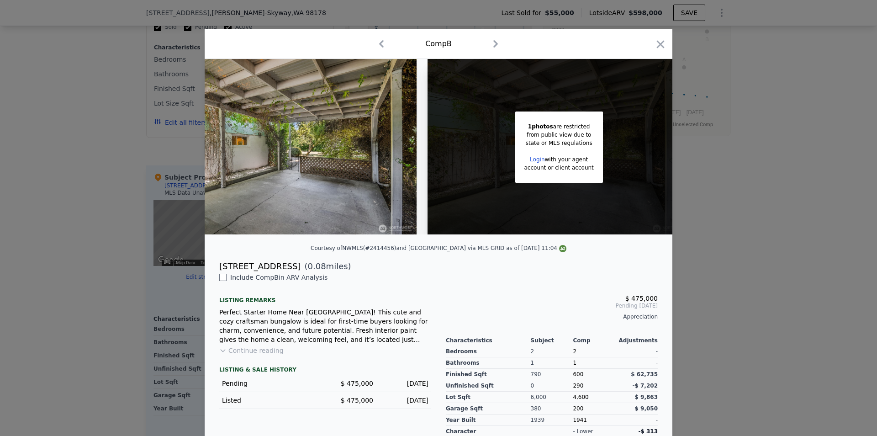
scroll to position [0, 7038]
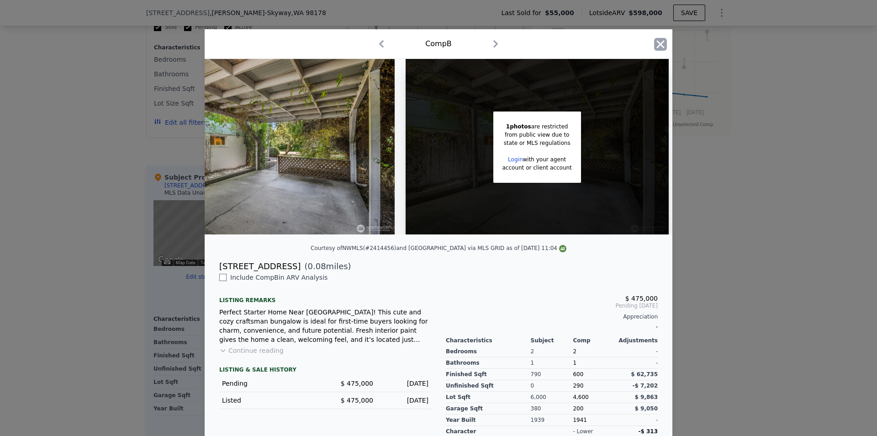
click at [654, 46] on icon "button" at bounding box center [660, 44] width 13 height 13
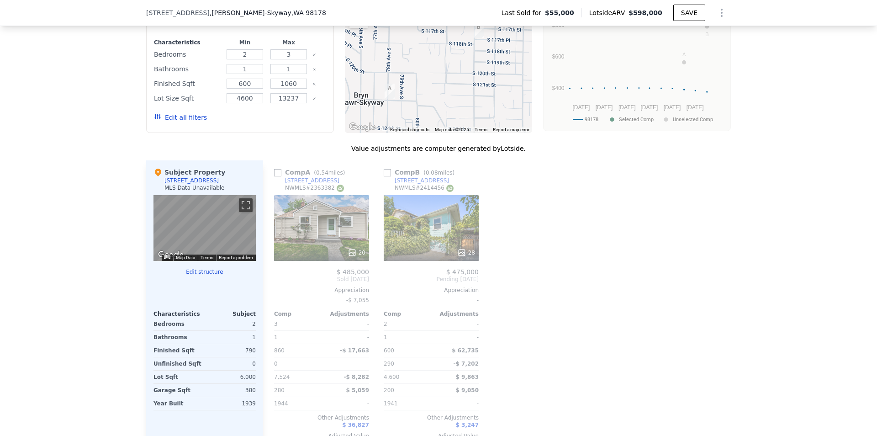
scroll to position [736, 0]
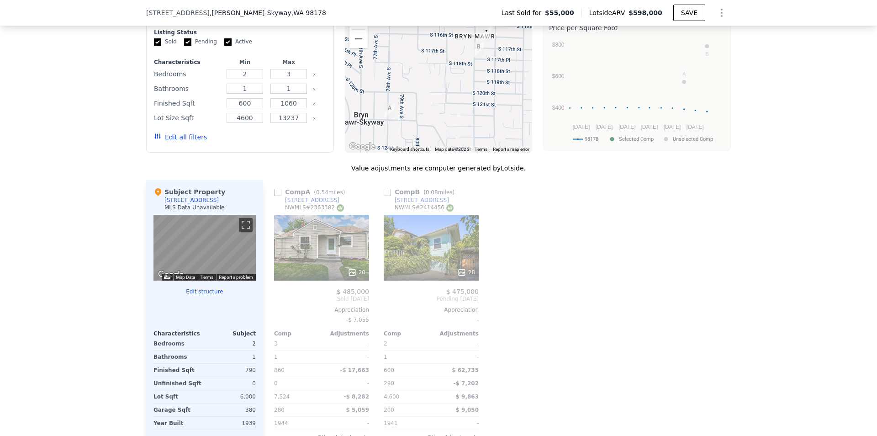
click at [181, 142] on button "Edit all filters" at bounding box center [180, 136] width 53 height 9
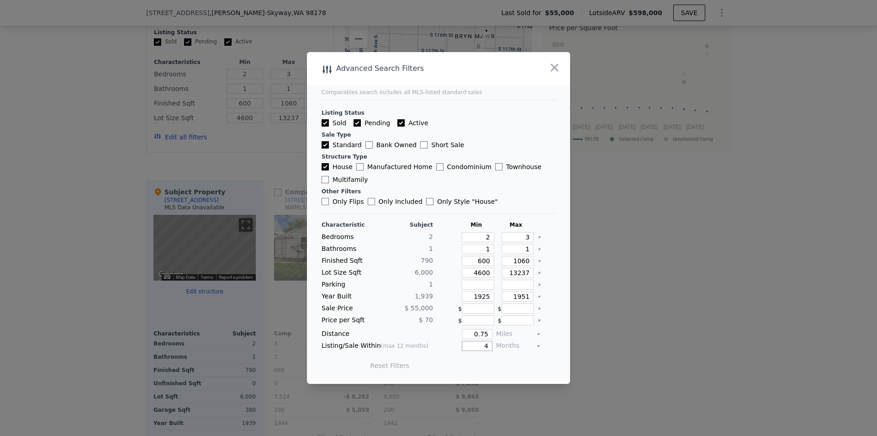
drag, startPoint x: 476, startPoint y: 345, endPoint x: 512, endPoint y: 345, distance: 36.1
click at [512, 345] on div "Listing/Sale Within (max 12 months) 4 Months" at bounding box center [438, 346] width 234 height 10
type input "6"
click at [503, 366] on button "Update Search" at bounding box center [489, 365] width 69 height 13
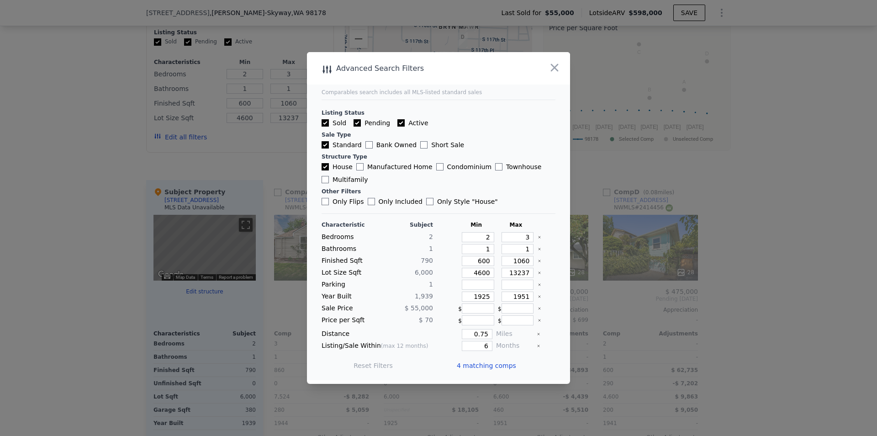
click at [503, 366] on span "4 matching comps" at bounding box center [486, 365] width 59 height 9
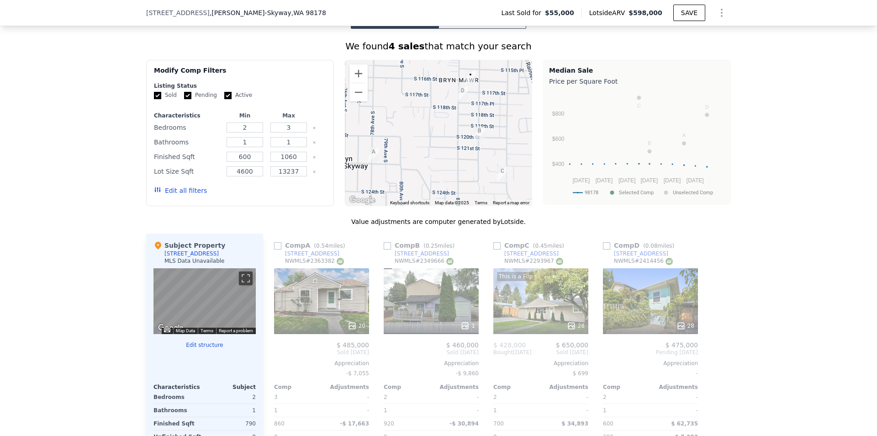
scroll to position [684, 0]
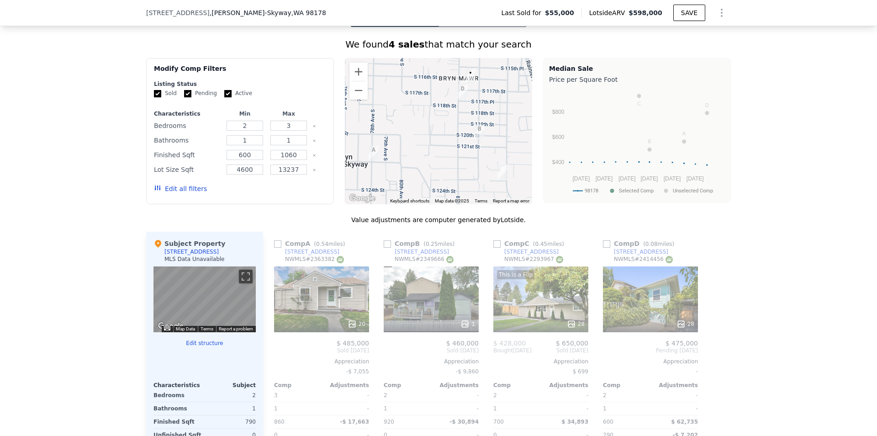
click at [535, 300] on div "This is a Flip 28" at bounding box center [540, 299] width 95 height 66
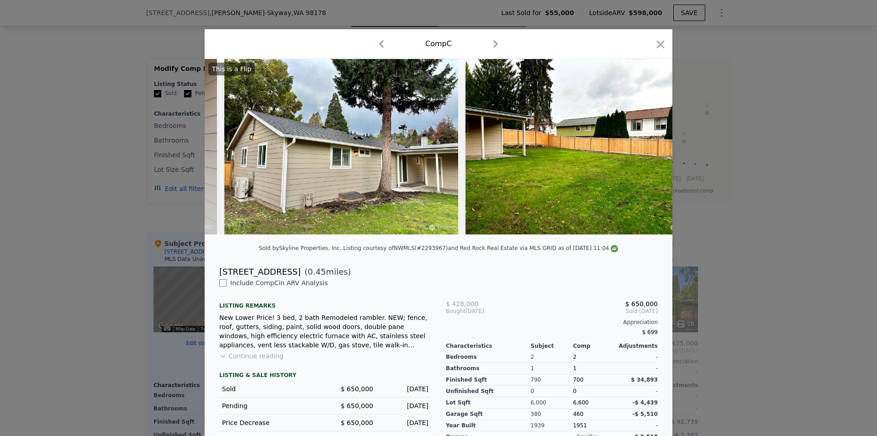
scroll to position [0, 6949]
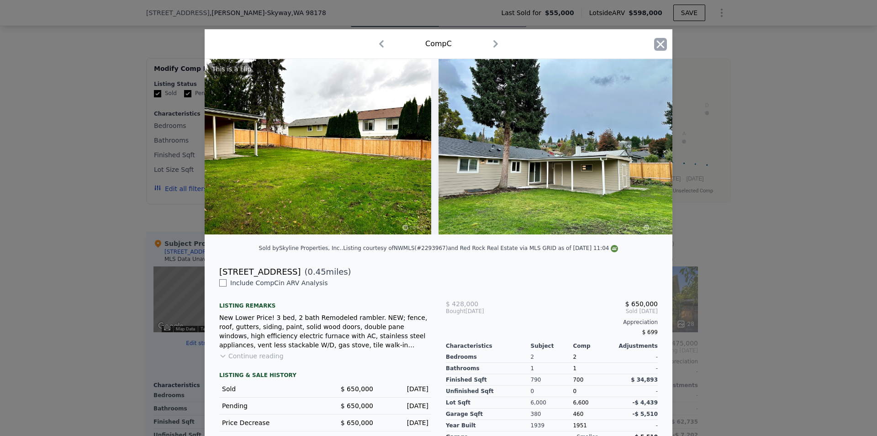
click at [660, 45] on icon "button" at bounding box center [660, 44] width 13 height 13
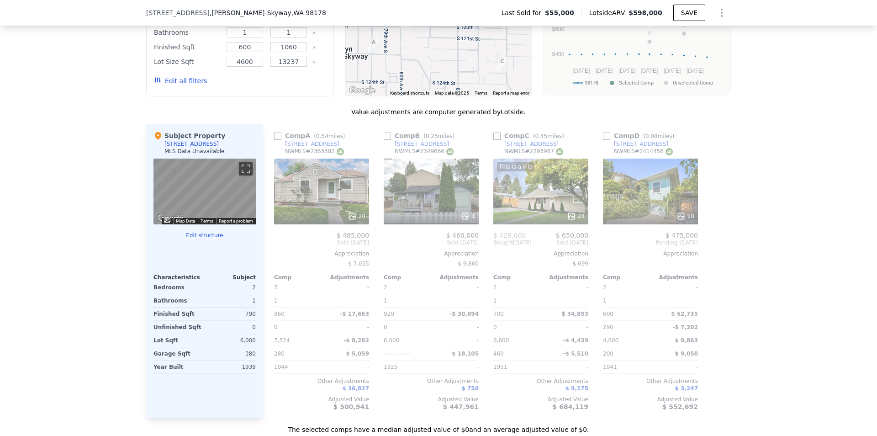
scroll to position [807, 0]
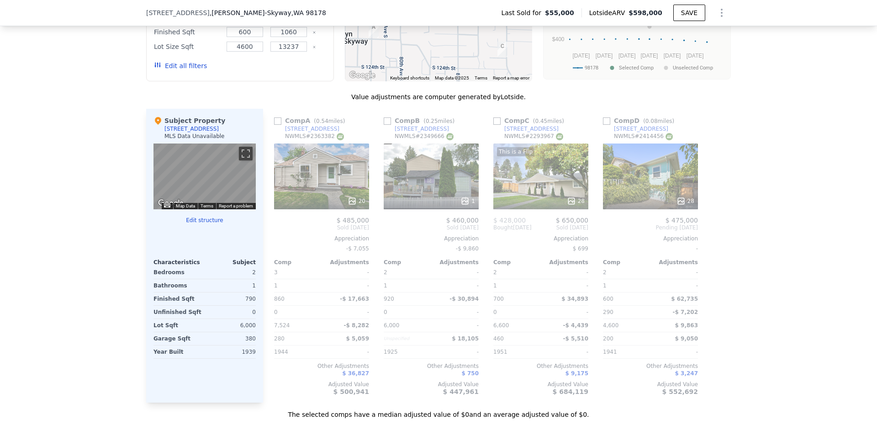
click at [431, 188] on div "1" at bounding box center [431, 176] width 95 height 66
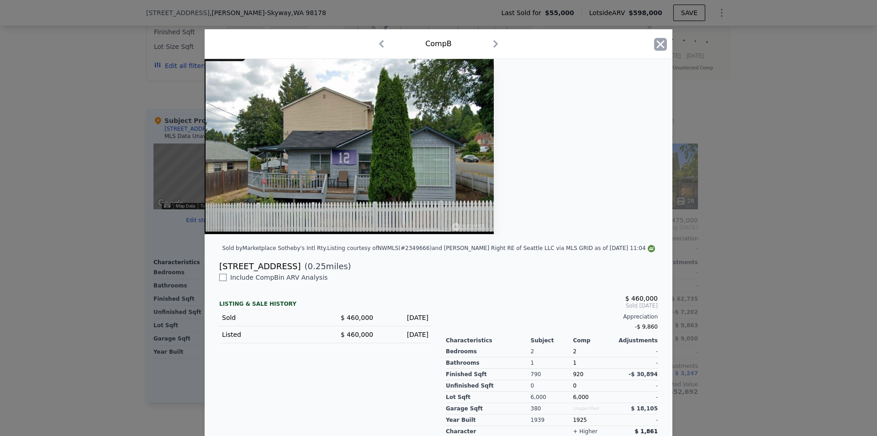
click at [654, 46] on icon "button" at bounding box center [660, 44] width 13 height 13
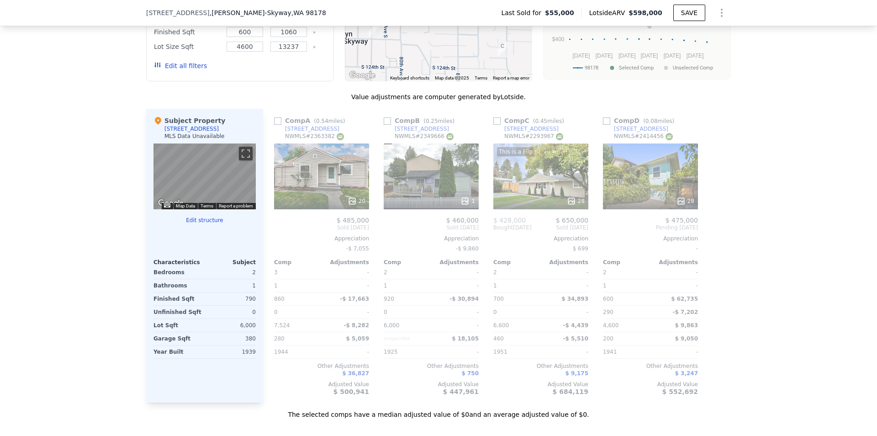
click at [325, 204] on div "20" at bounding box center [321, 200] width 87 height 9
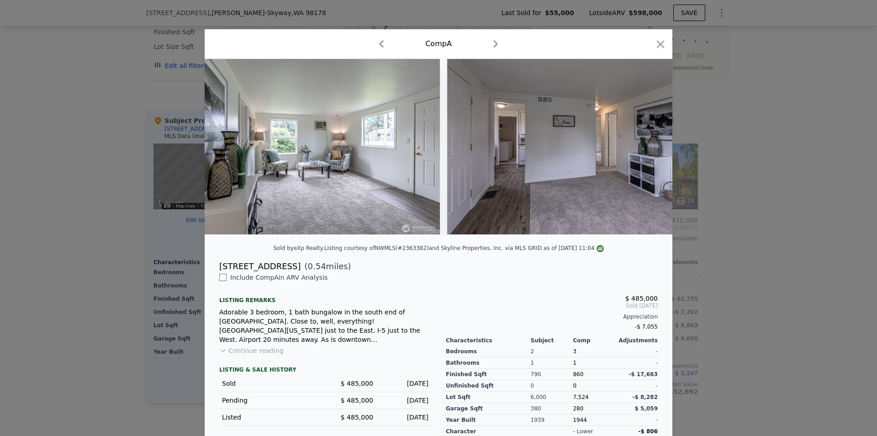
scroll to position [0, 1426]
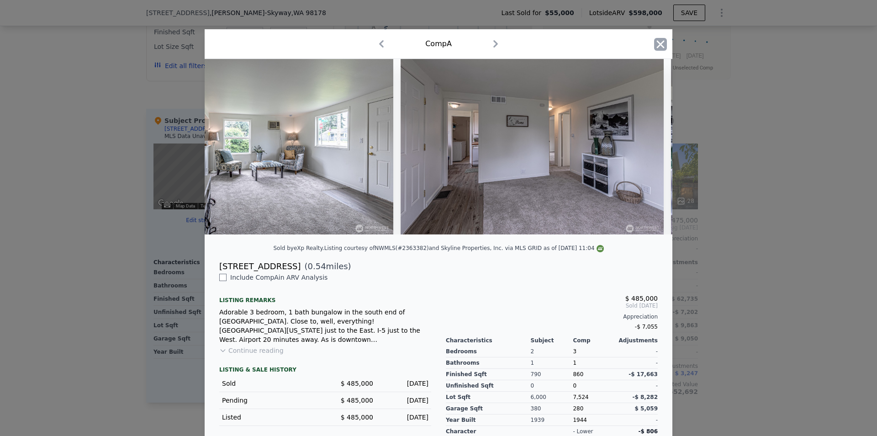
click at [656, 46] on icon "button" at bounding box center [660, 44] width 13 height 13
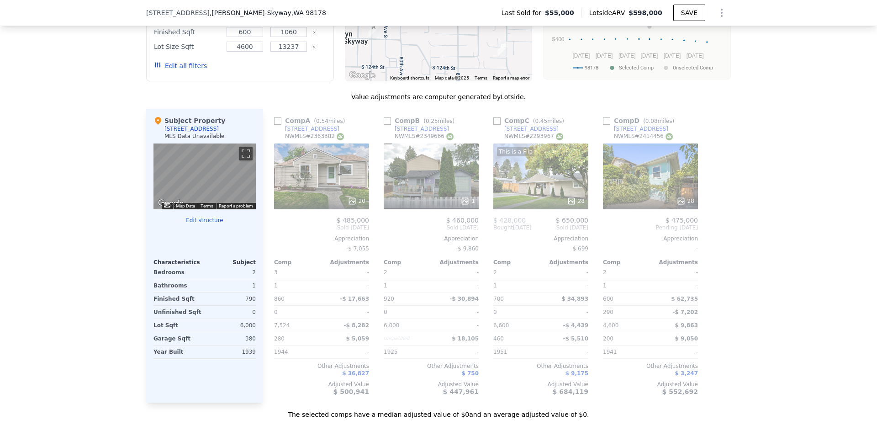
scroll to position [809, 0]
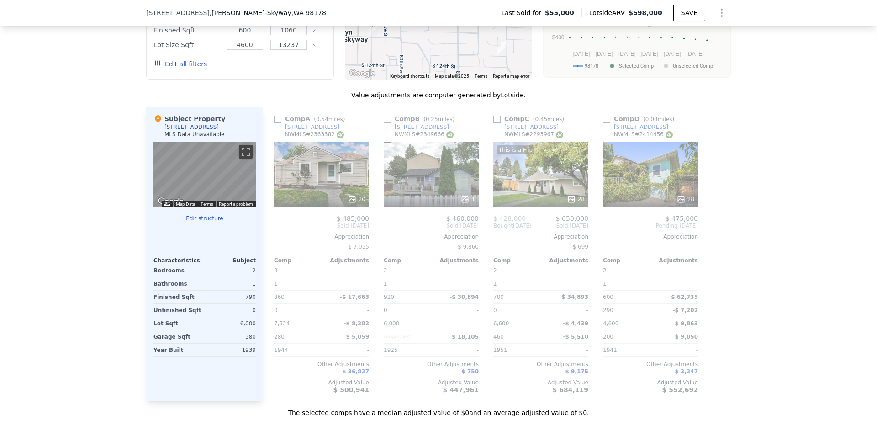
click at [550, 188] on div "This is a Flip 28" at bounding box center [540, 175] width 95 height 66
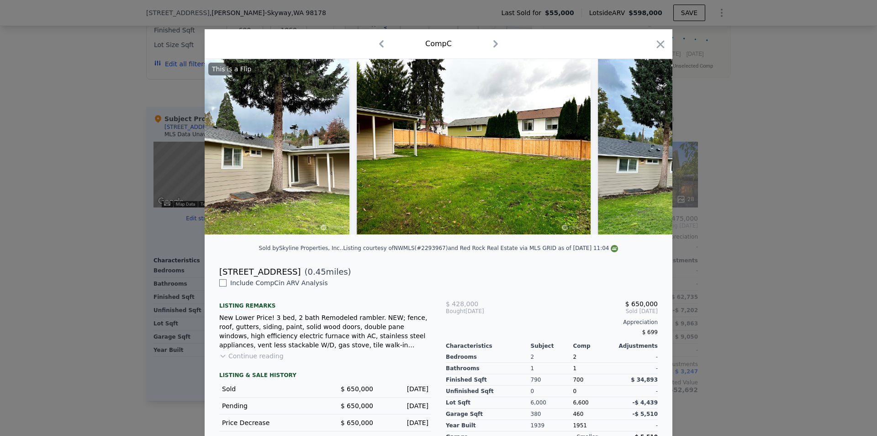
scroll to position [0, 6949]
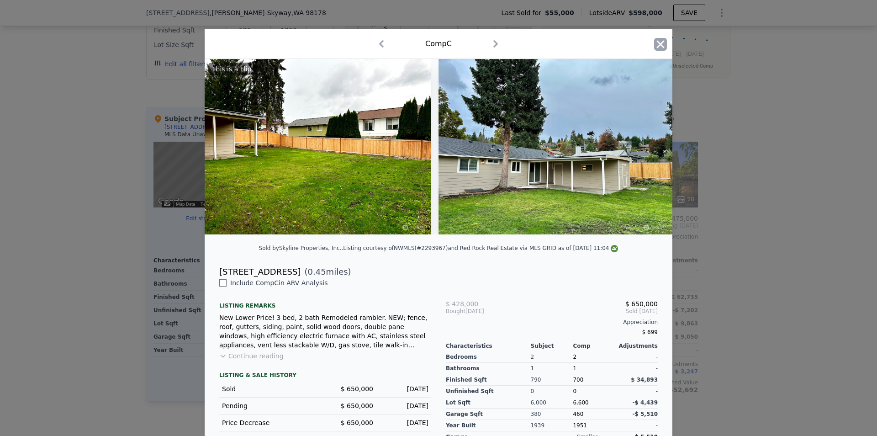
click at [657, 43] on icon "button" at bounding box center [661, 44] width 8 height 8
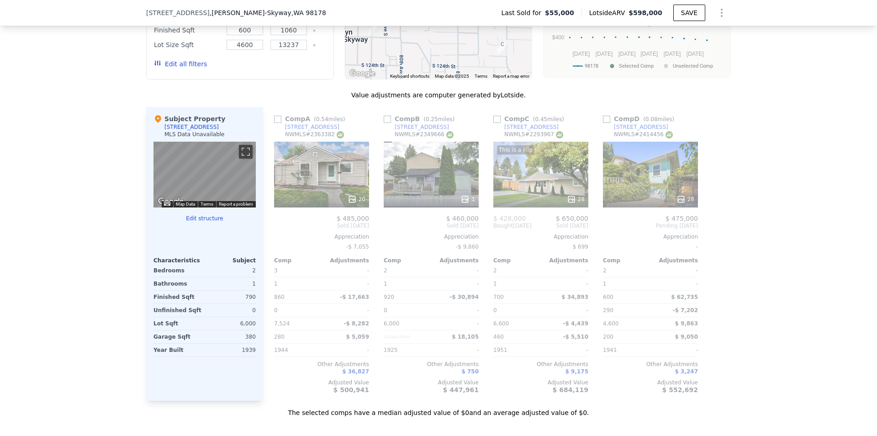
click at [331, 196] on div "20" at bounding box center [321, 175] width 95 height 66
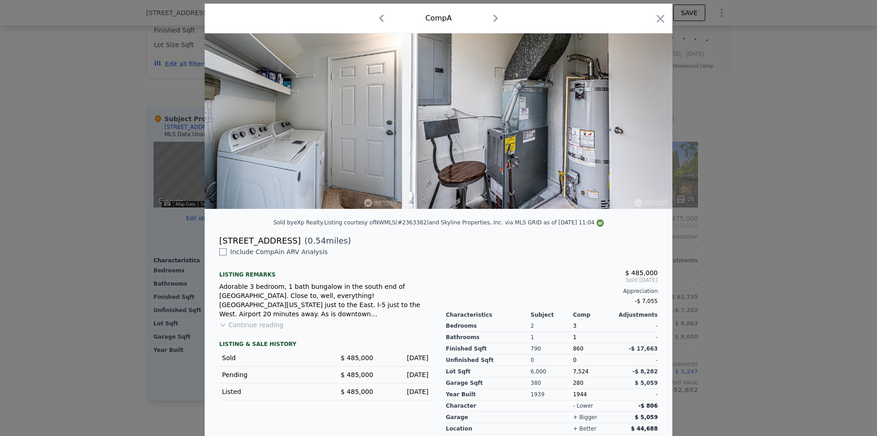
scroll to position [62, 0]
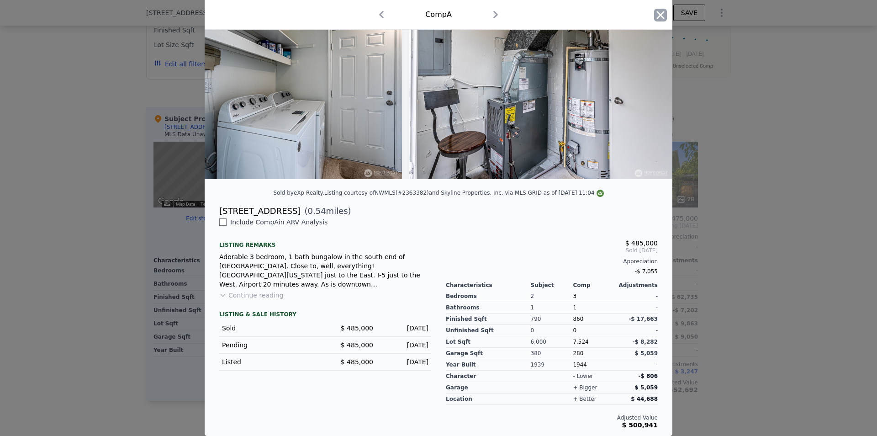
click at [655, 11] on icon "button" at bounding box center [660, 15] width 13 height 13
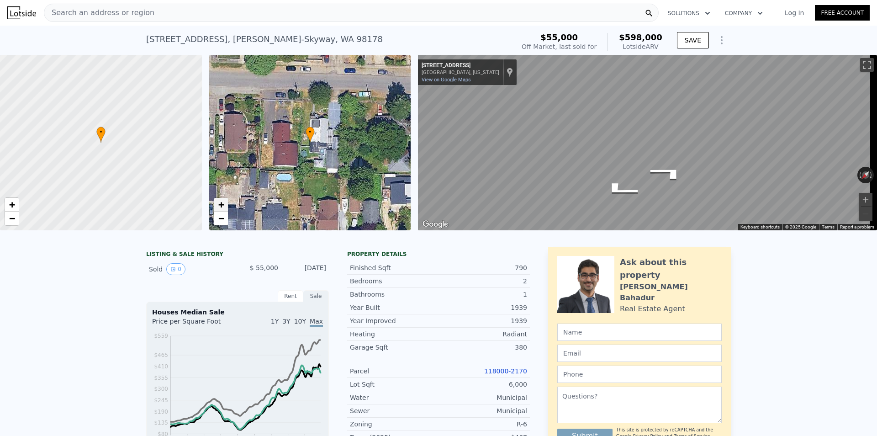
click at [219, 202] on span "+" at bounding box center [221, 204] width 6 height 11
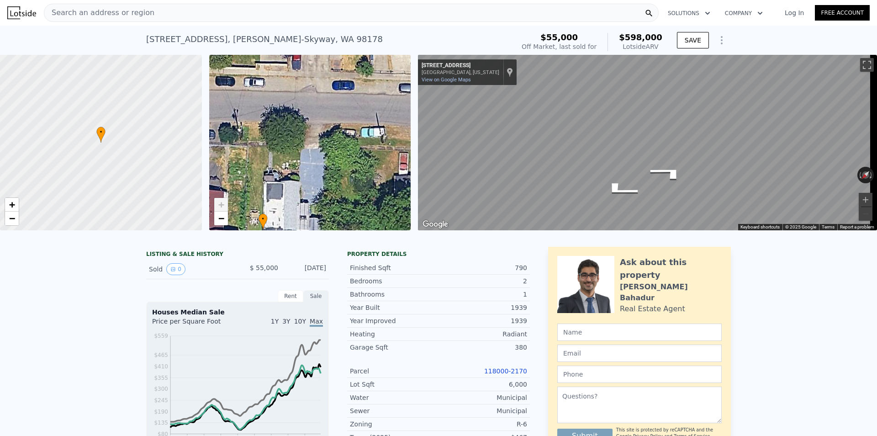
drag, startPoint x: 318, startPoint y: 89, endPoint x: 271, endPoint y: 176, distance: 98.7
click at [271, 176] on div "• + −" at bounding box center [310, 142] width 202 height 175
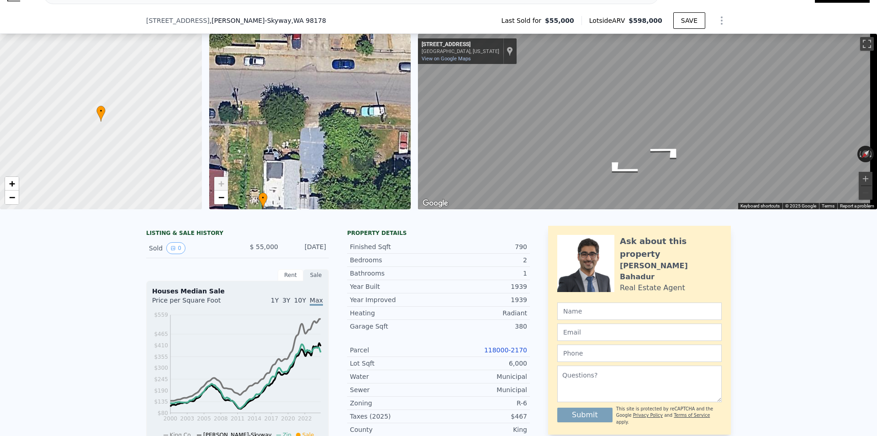
scroll to position [130, 0]
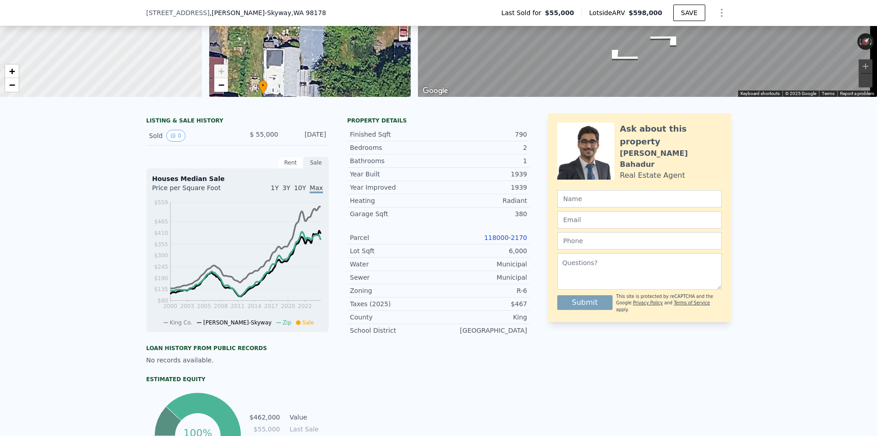
type input "1.75"
type input "10323"
checkbox input "true"
type input "$ 1,900"
checkbox input "true"
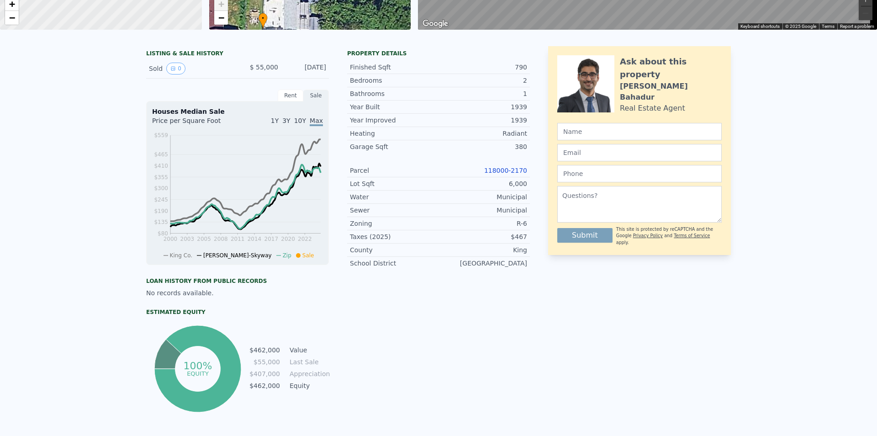
scroll to position [0, 0]
